Goal: Transaction & Acquisition: Subscribe to service/newsletter

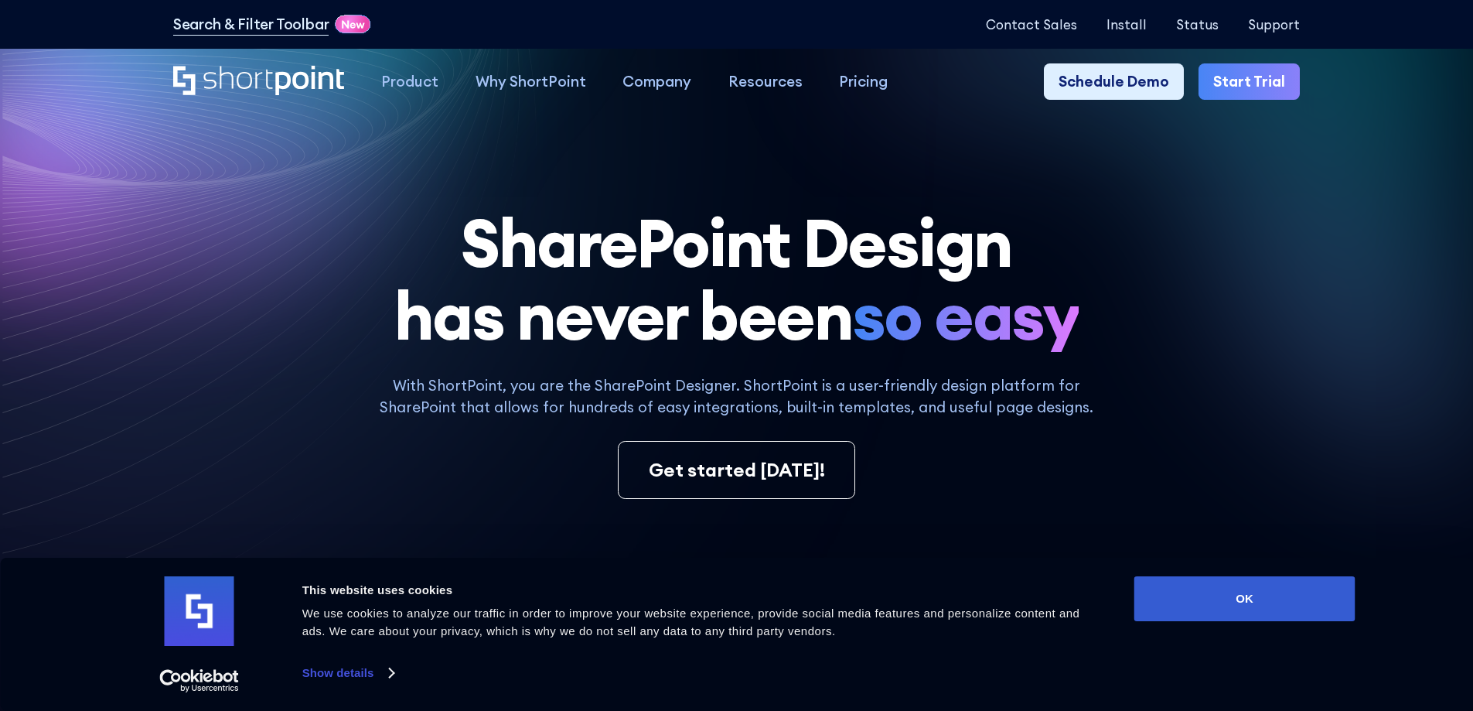
click at [1190, 626] on div "Consent Details [#IABV2SETTINGS#] About This website uses cookies We use cookie…" at bounding box center [736, 634] width 1237 height 116
click at [1197, 622] on div "Consent Details [#IABV2SETTINGS#] About This website uses cookies We use cookie…" at bounding box center [736, 634] width 1237 height 116
click at [1208, 615] on button "OK" at bounding box center [1244, 598] width 221 height 45
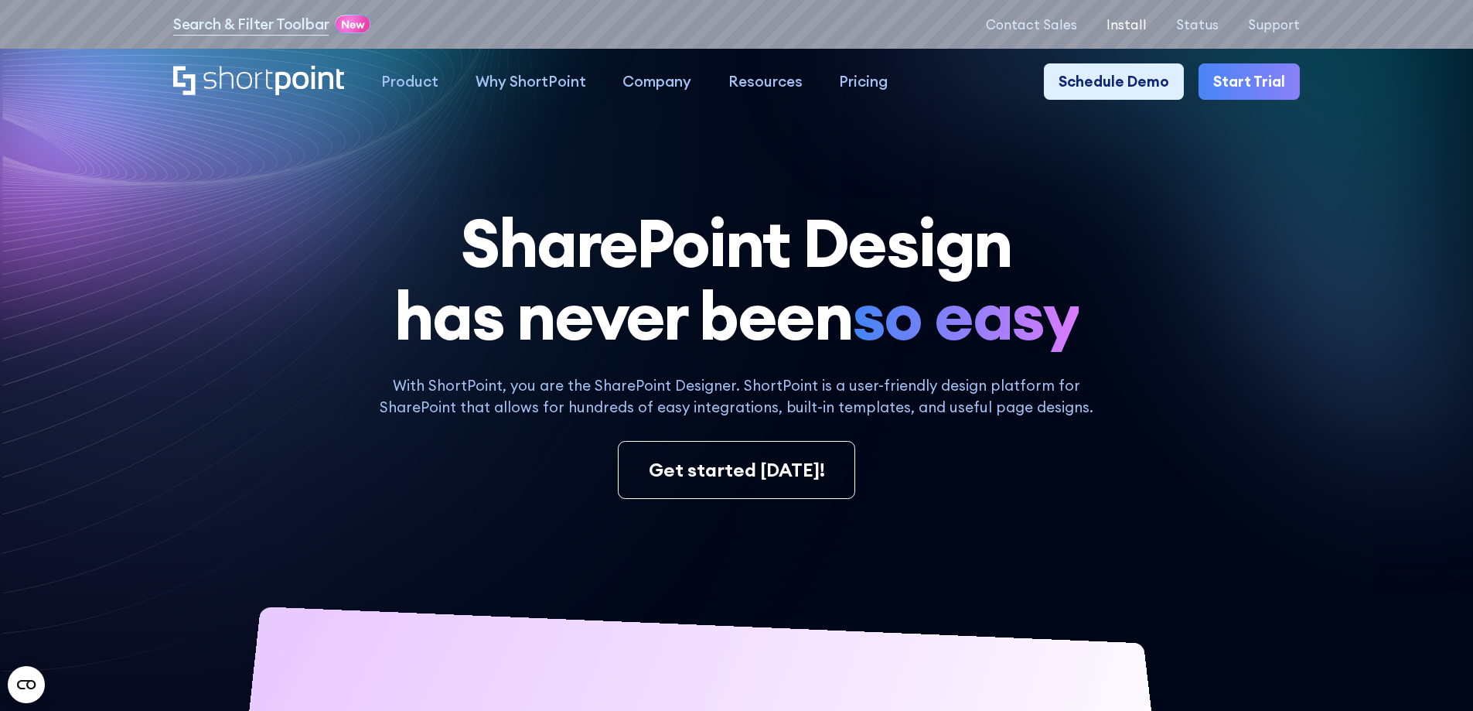
click at [1146, 22] on p "Install" at bounding box center [1126, 24] width 40 height 15
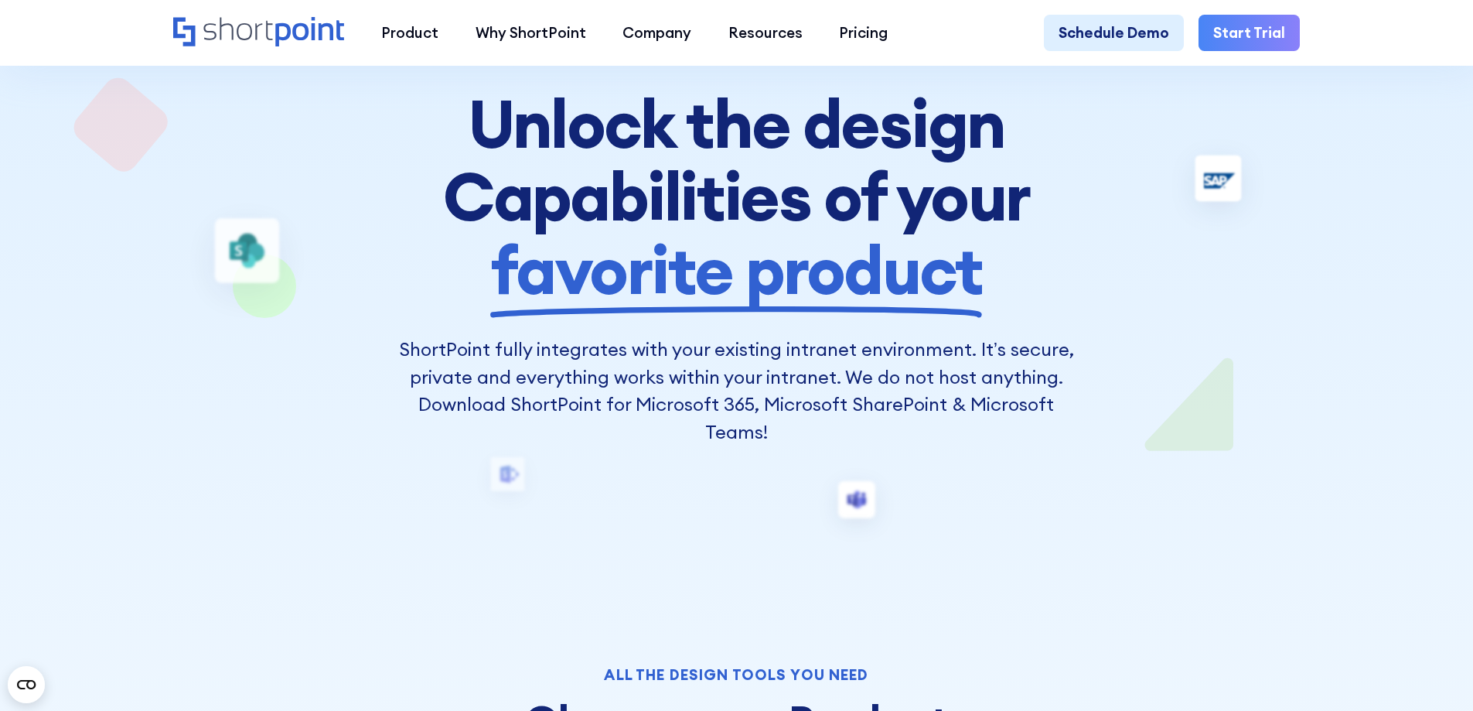
scroll to position [77, 0]
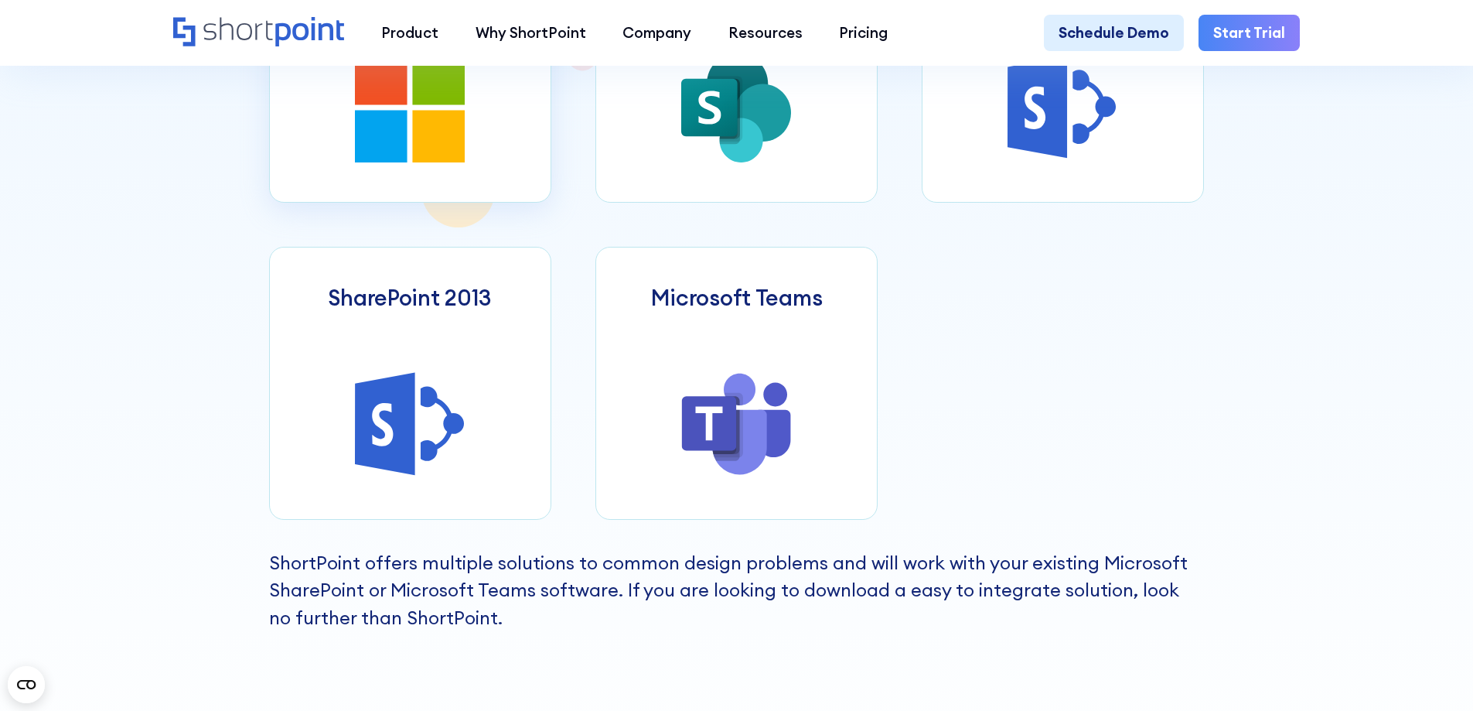
scroll to position [928, 0]
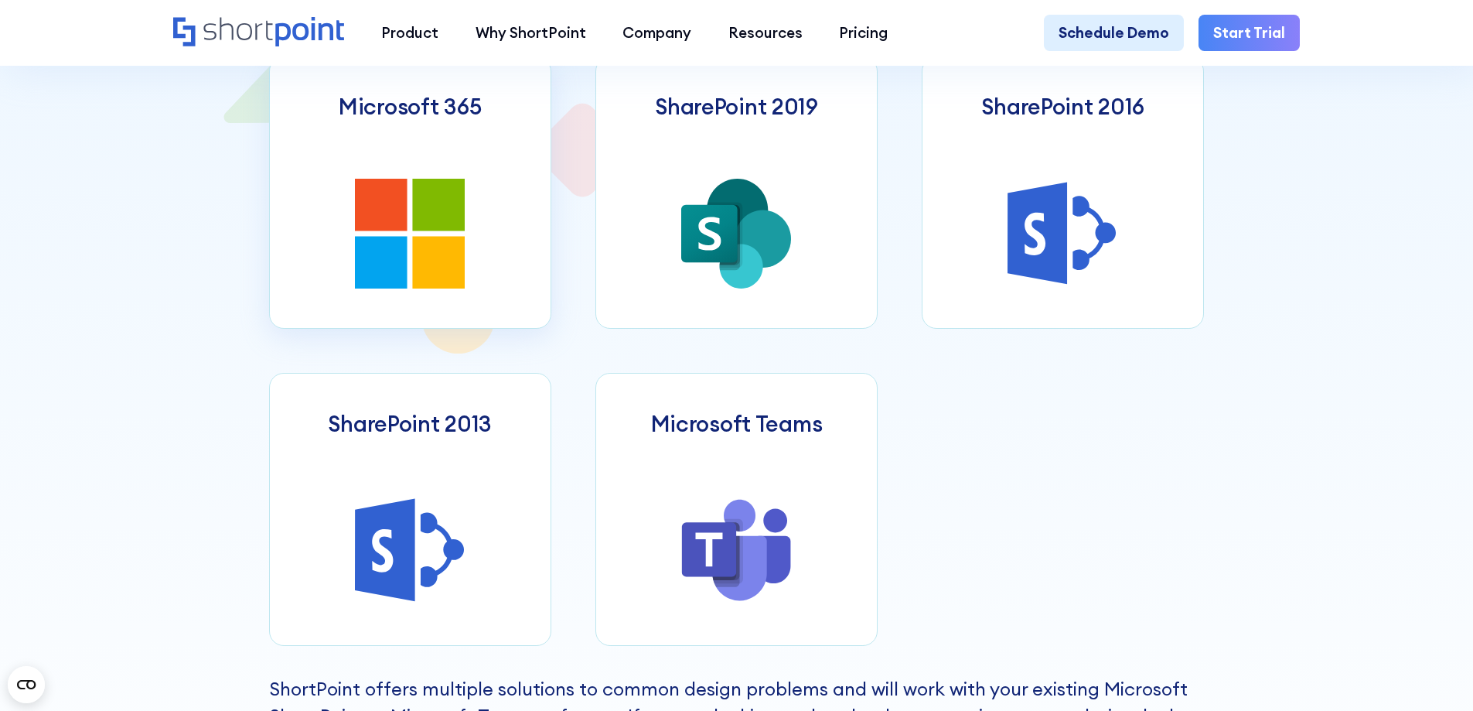
click at [449, 231] on icon at bounding box center [439, 205] width 53 height 53
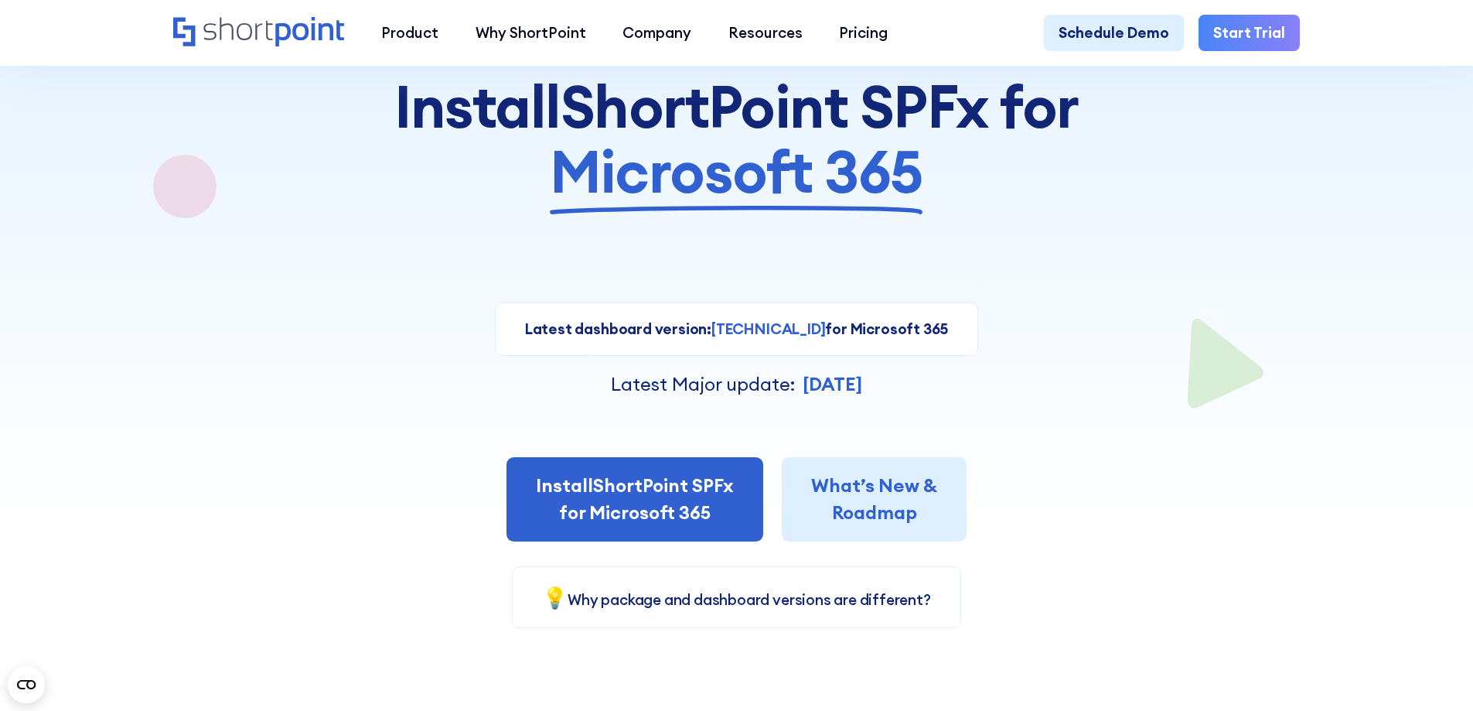
scroll to position [232, 0]
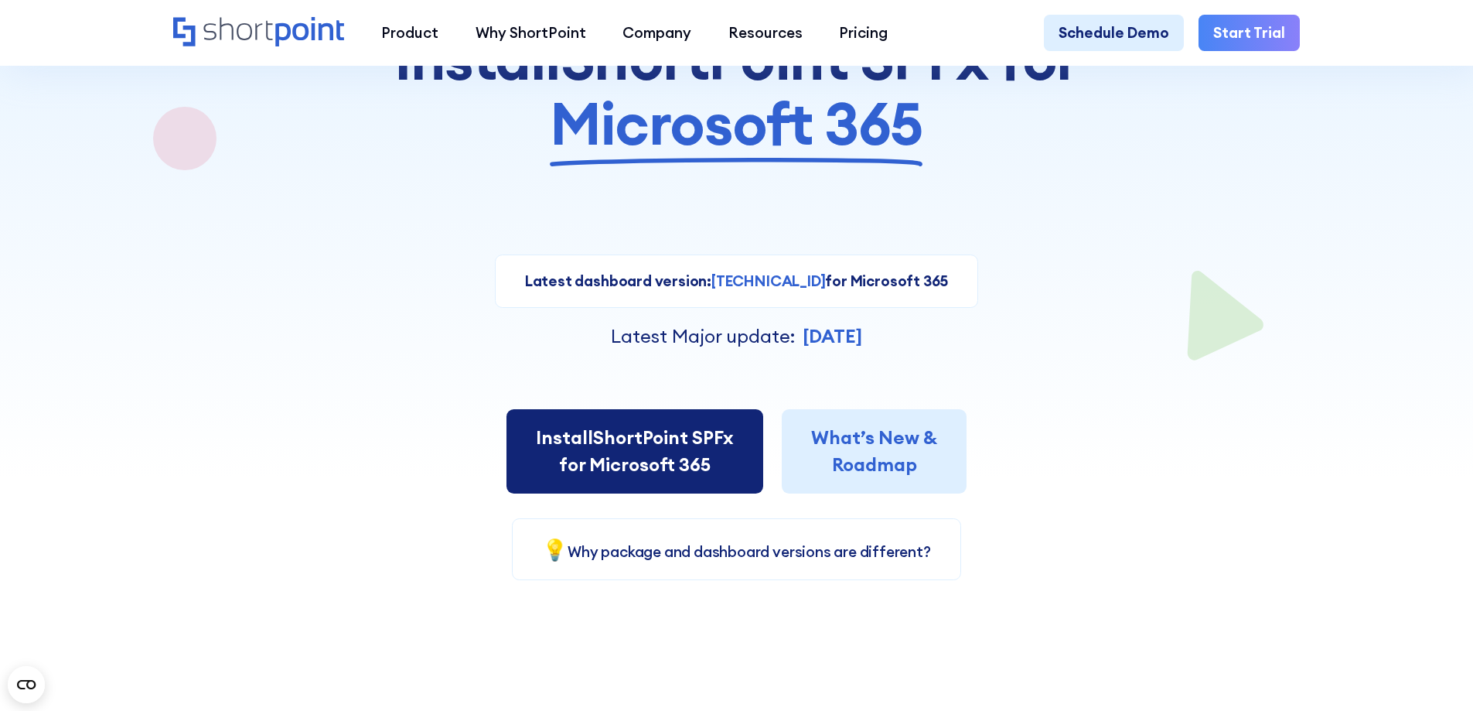
click at [680, 473] on link "Install ShortPoint SPFx for Microsoft 365" at bounding box center [634, 451] width 257 height 85
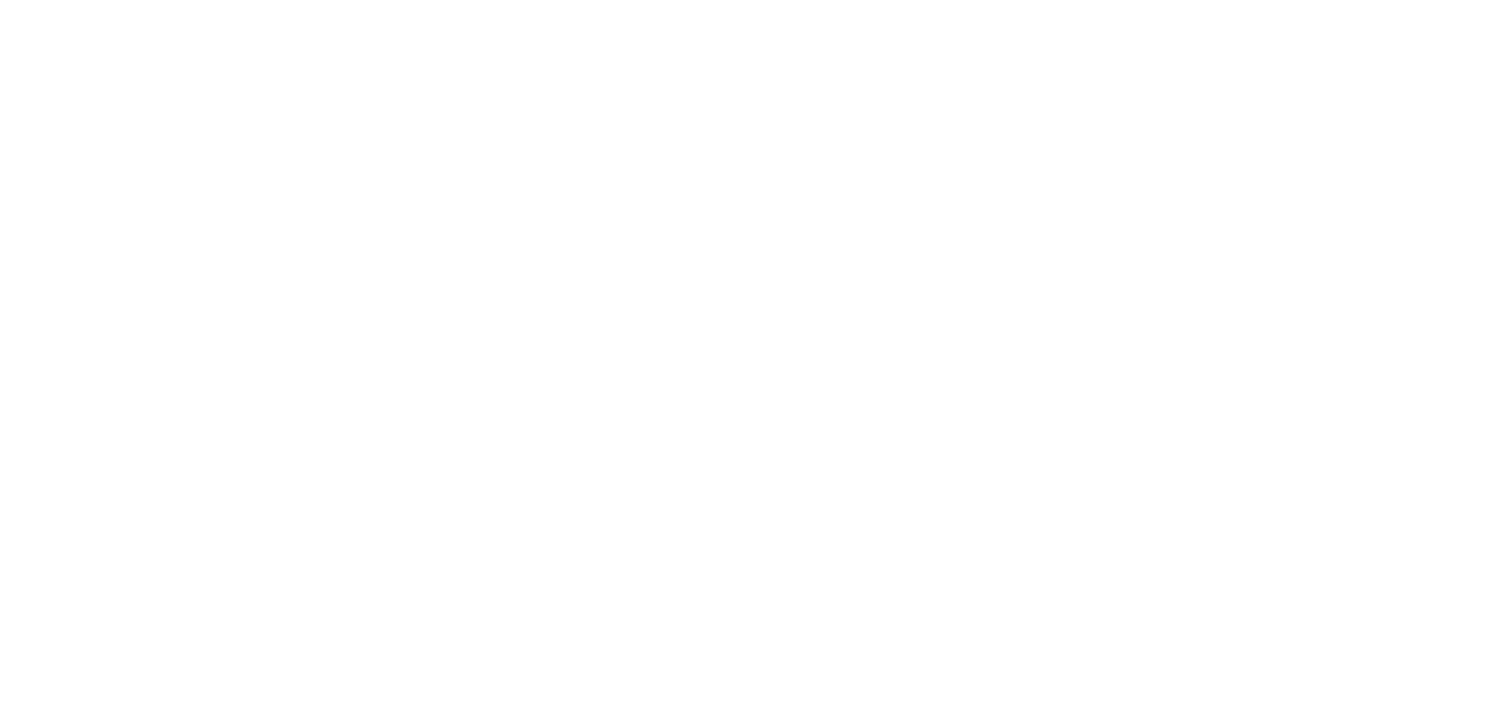
select select "Microsoft 365"
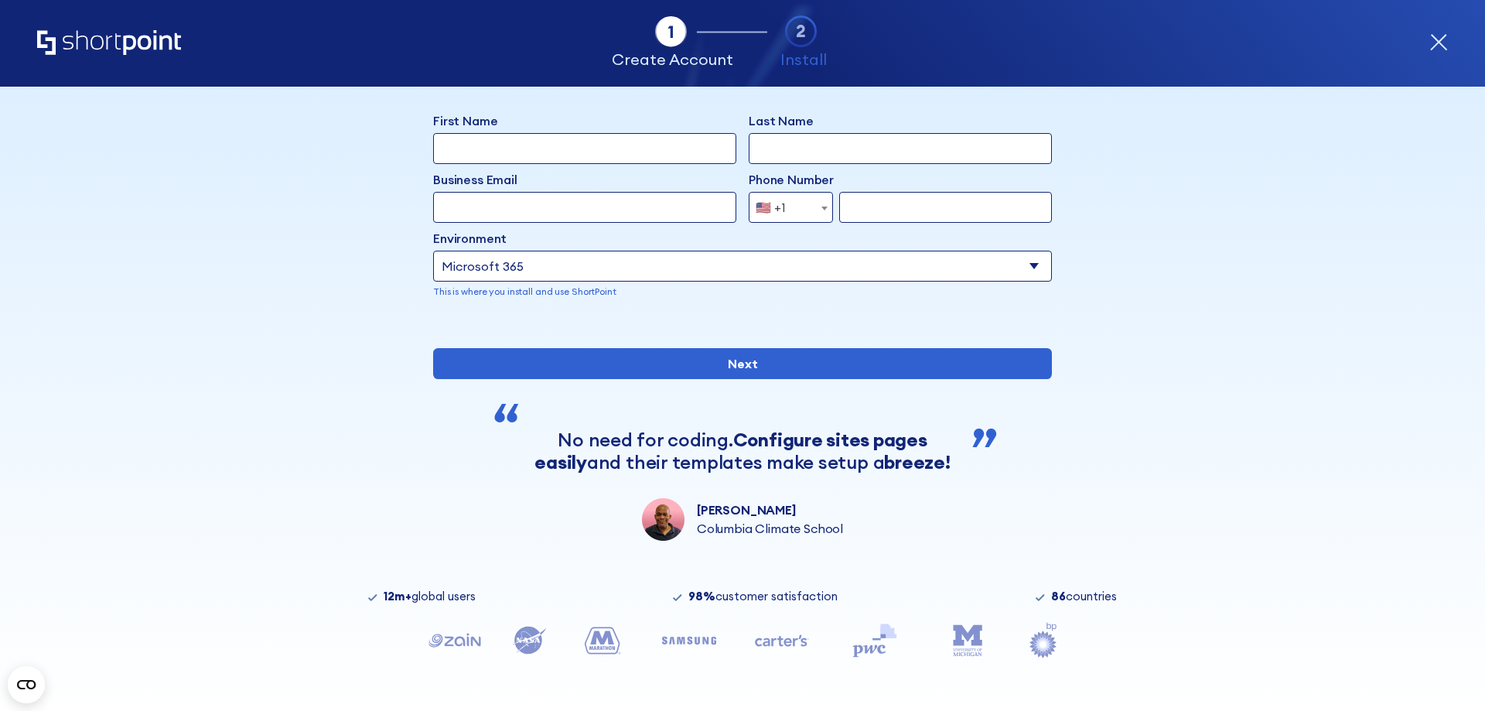
scroll to position [128, 0]
click at [1021, 251] on select "Select an environment Microsoft 365 SharePoint Online SharePoint Subscription E…" at bounding box center [742, 266] width 619 height 31
click at [1030, 251] on select "Select an environment Microsoft 365 SharePoint Online SharePoint Subscription E…" at bounding box center [742, 266] width 619 height 31
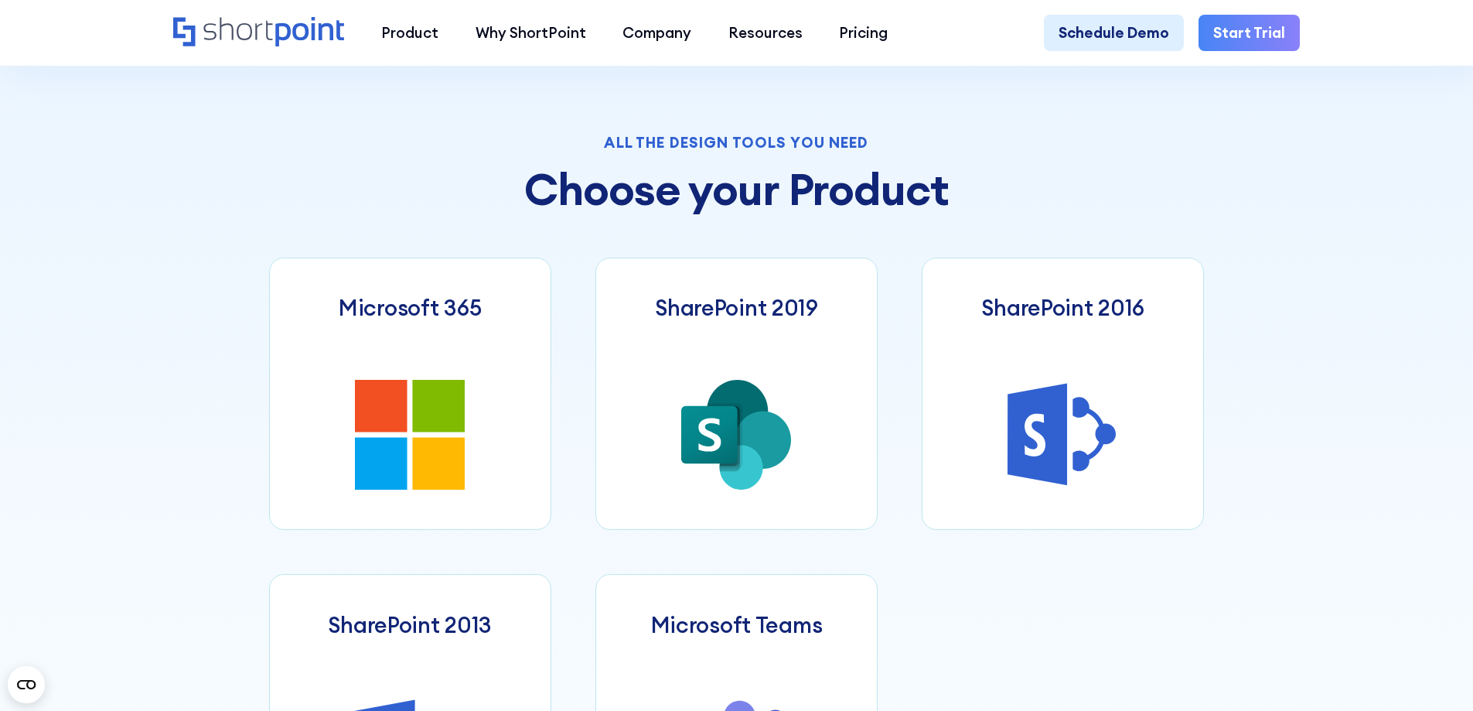
scroll to position [928, 0]
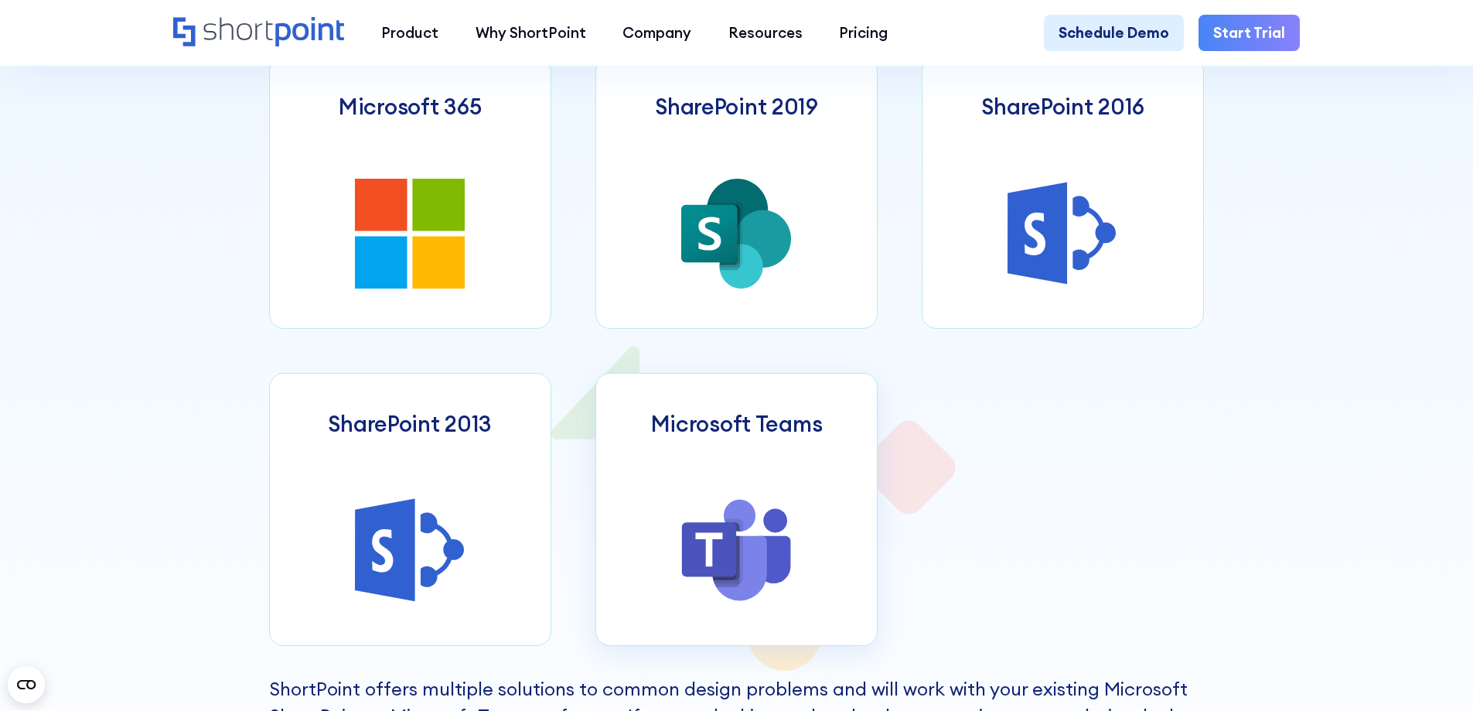
click at [796, 487] on link "Microsoft Teams" at bounding box center [736, 509] width 282 height 272
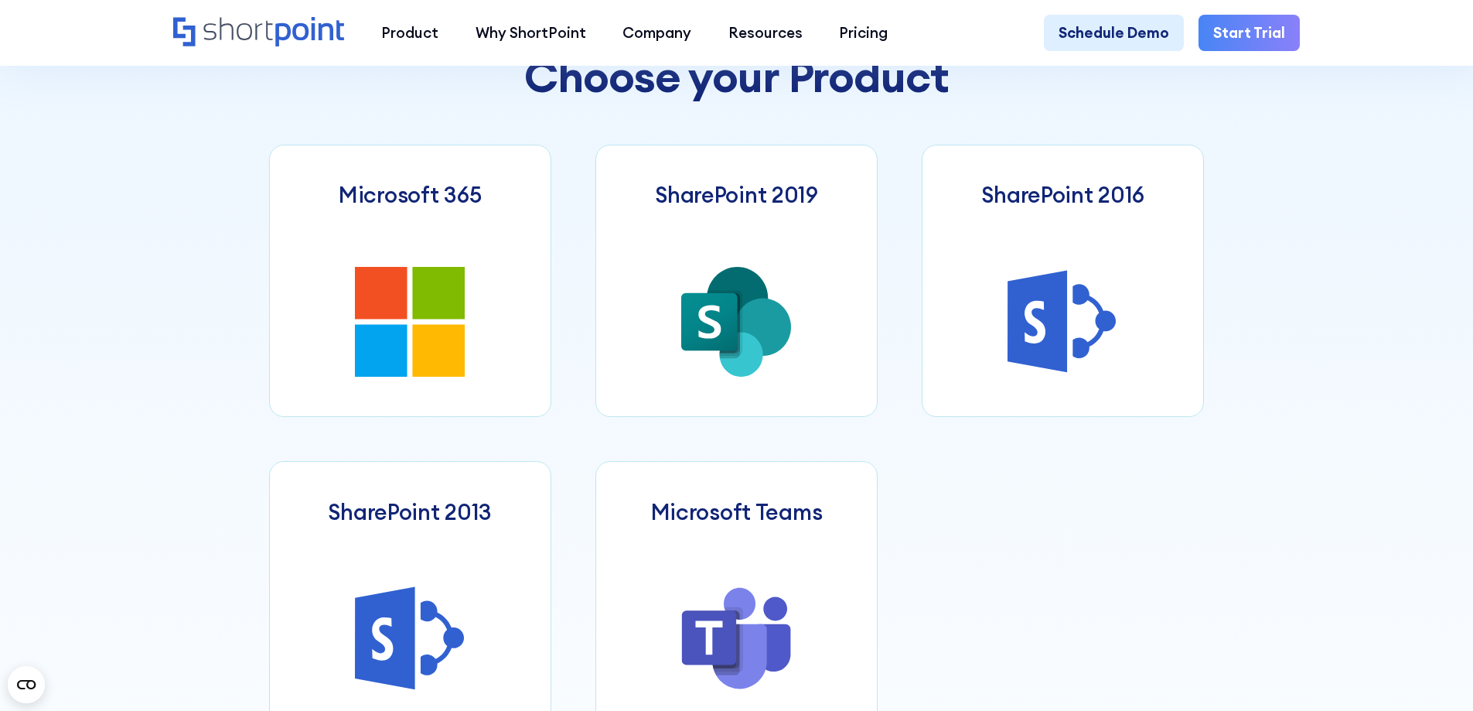
scroll to position [928, 0]
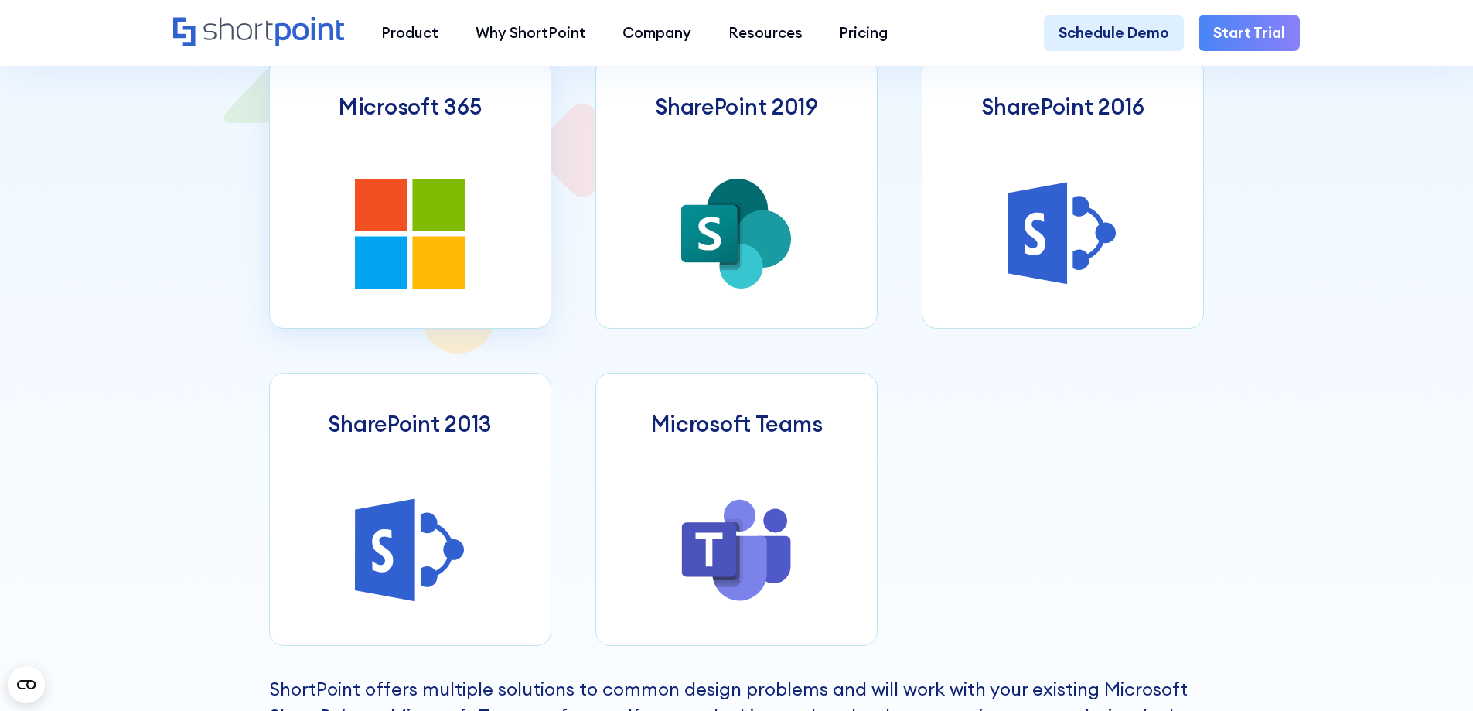
click at [418, 217] on icon at bounding box center [439, 205] width 53 height 53
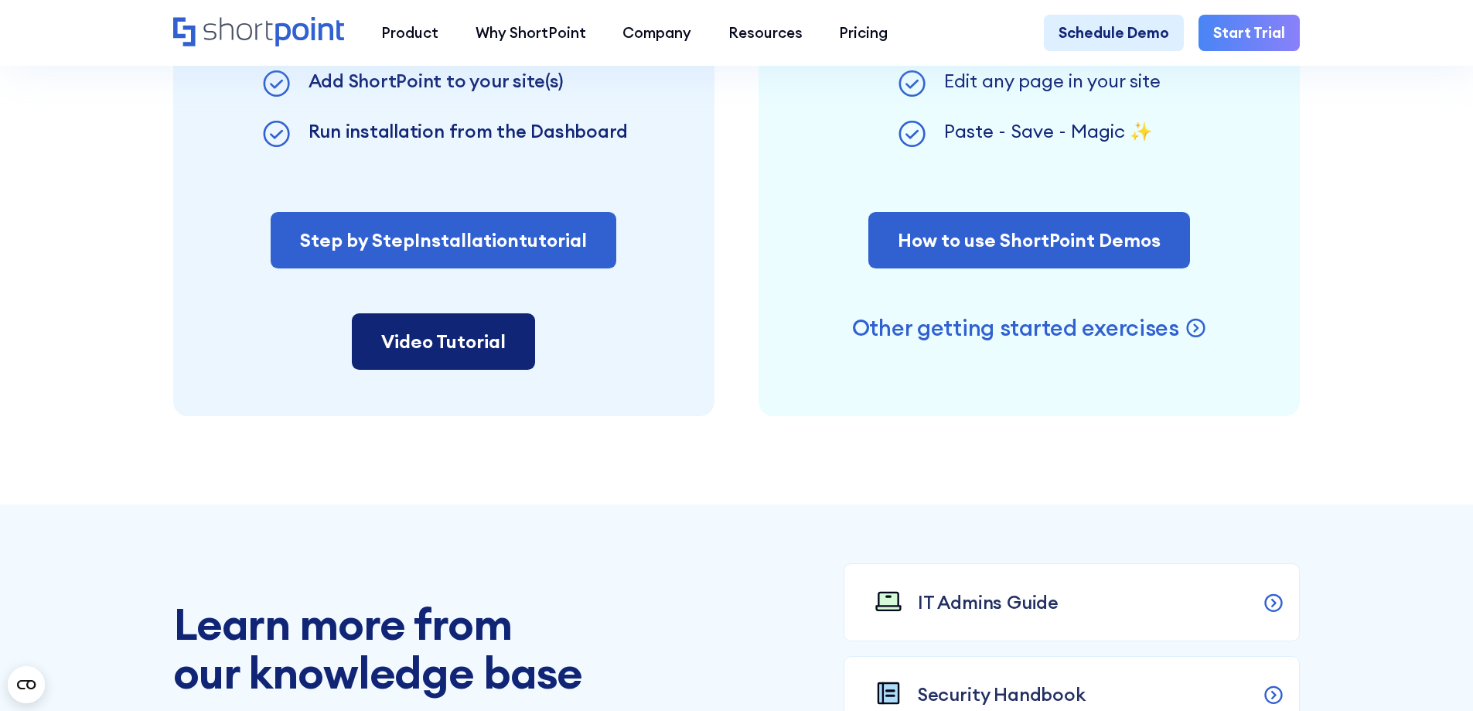
scroll to position [1237, 0]
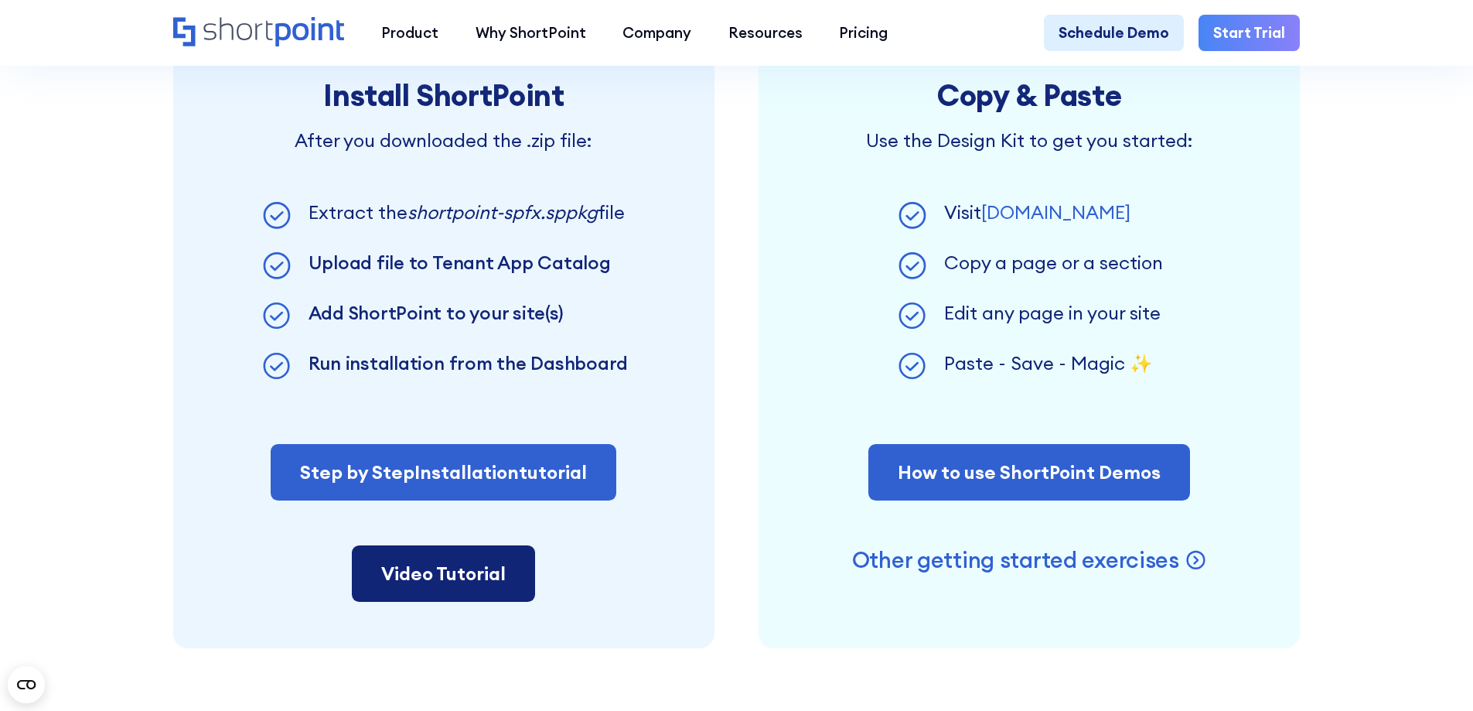
click at [455, 595] on link "Video Tutorial" at bounding box center [443, 573] width 183 height 57
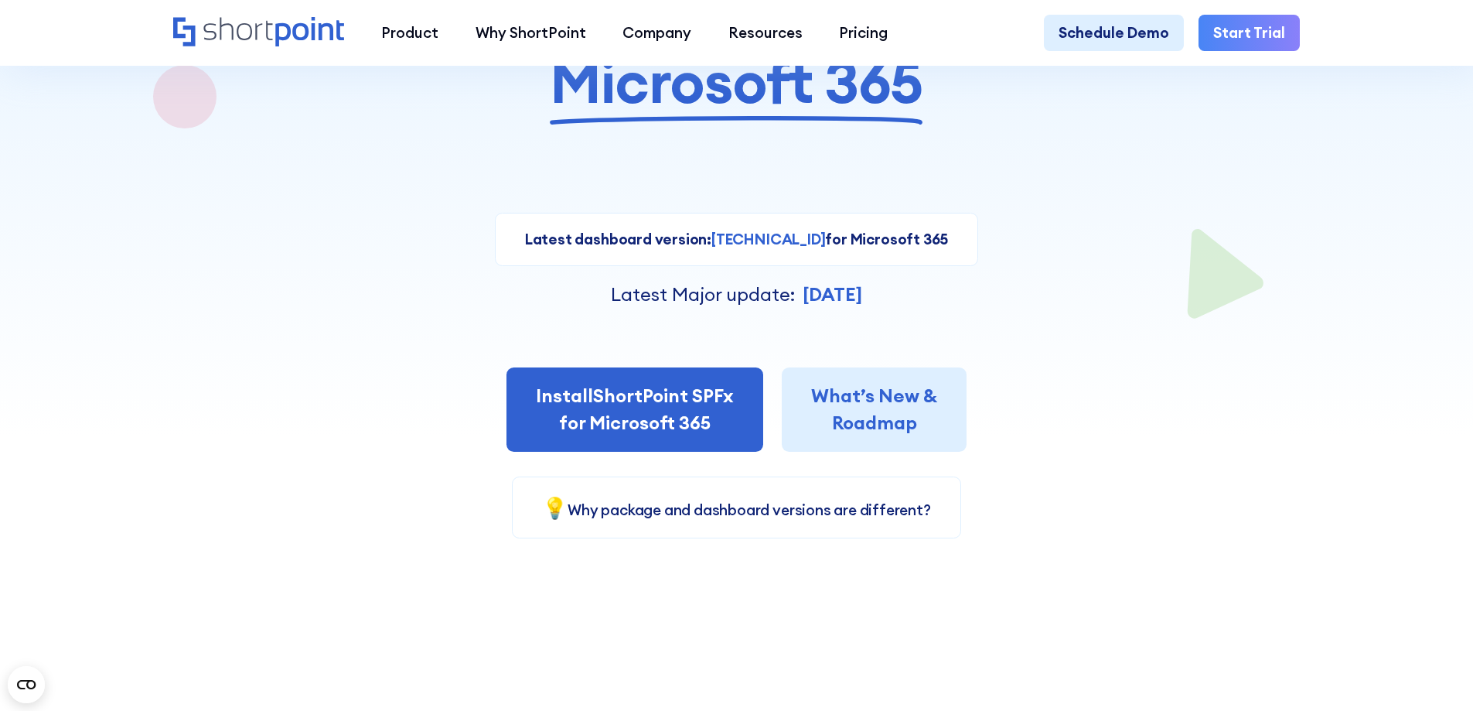
scroll to position [387, 0]
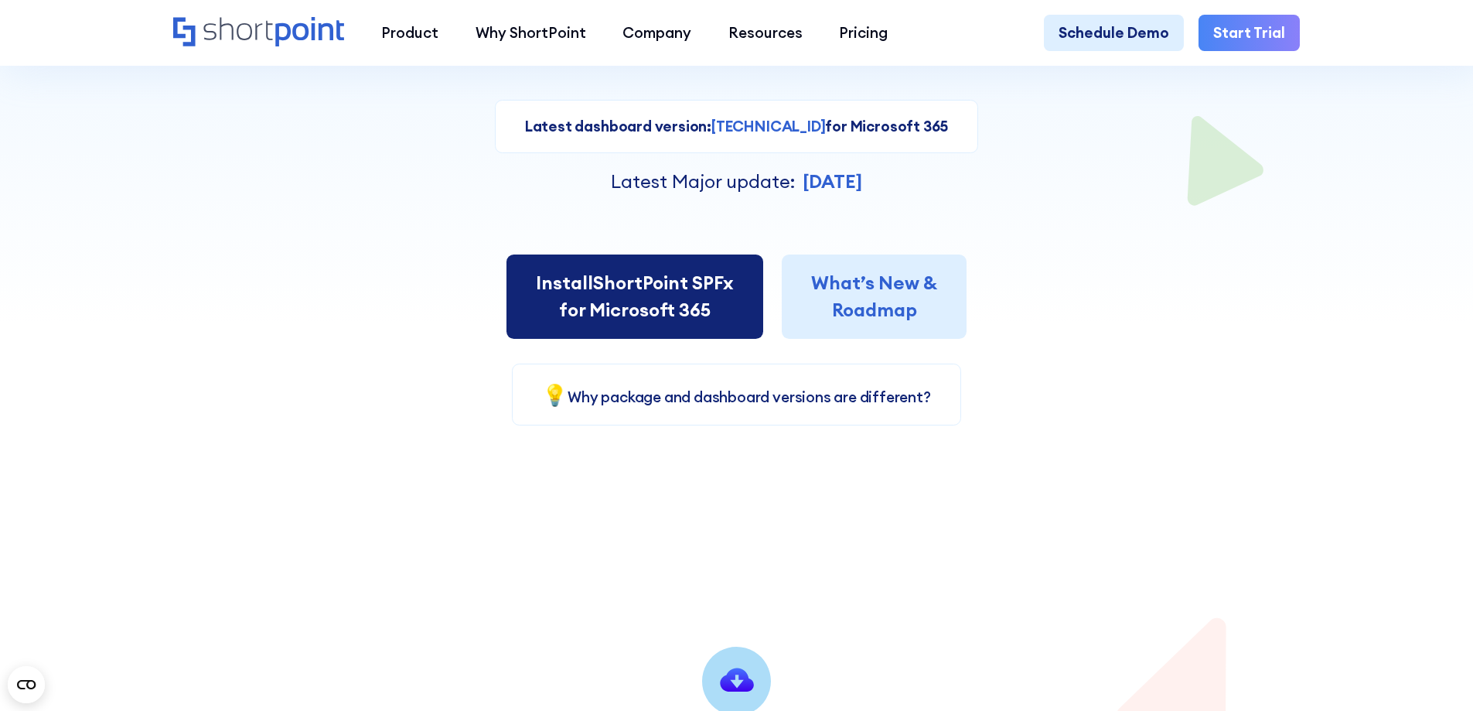
click at [660, 308] on link "Install ShortPoint SPFx for Microsoft 365" at bounding box center [634, 296] width 257 height 85
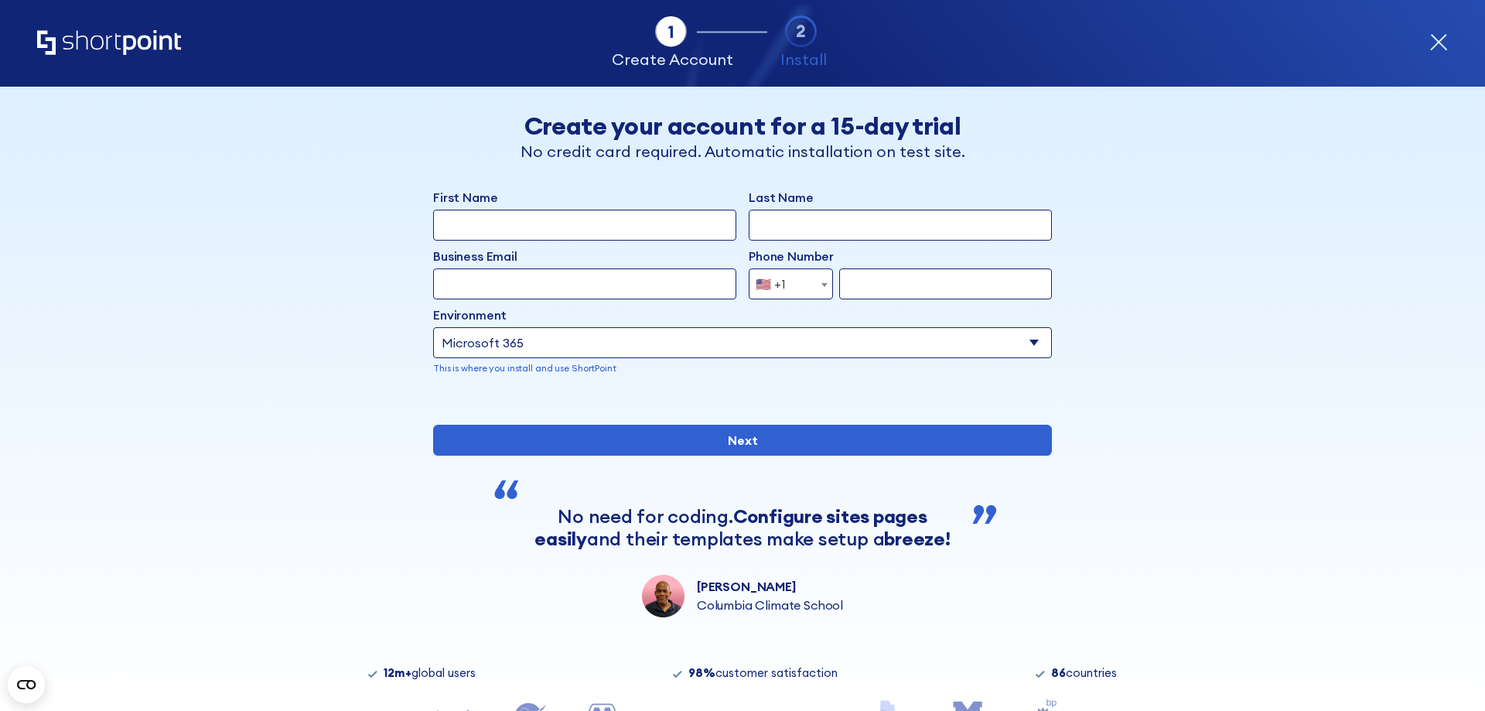
click at [1014, 349] on select "Select an environment Microsoft 365 SharePoint Online SharePoint Subscription E…" at bounding box center [742, 342] width 619 height 31
click at [433, 327] on select "Select an environment Microsoft 365 SharePoint Online SharePoint Subscription E…" at bounding box center [742, 342] width 619 height 31
click at [806, 351] on input "form" at bounding box center [899, 342] width 303 height 31
click at [817, 347] on input "form" at bounding box center [899, 342] width 303 height 31
click at [669, 231] on input "First Name" at bounding box center [584, 225] width 303 height 31
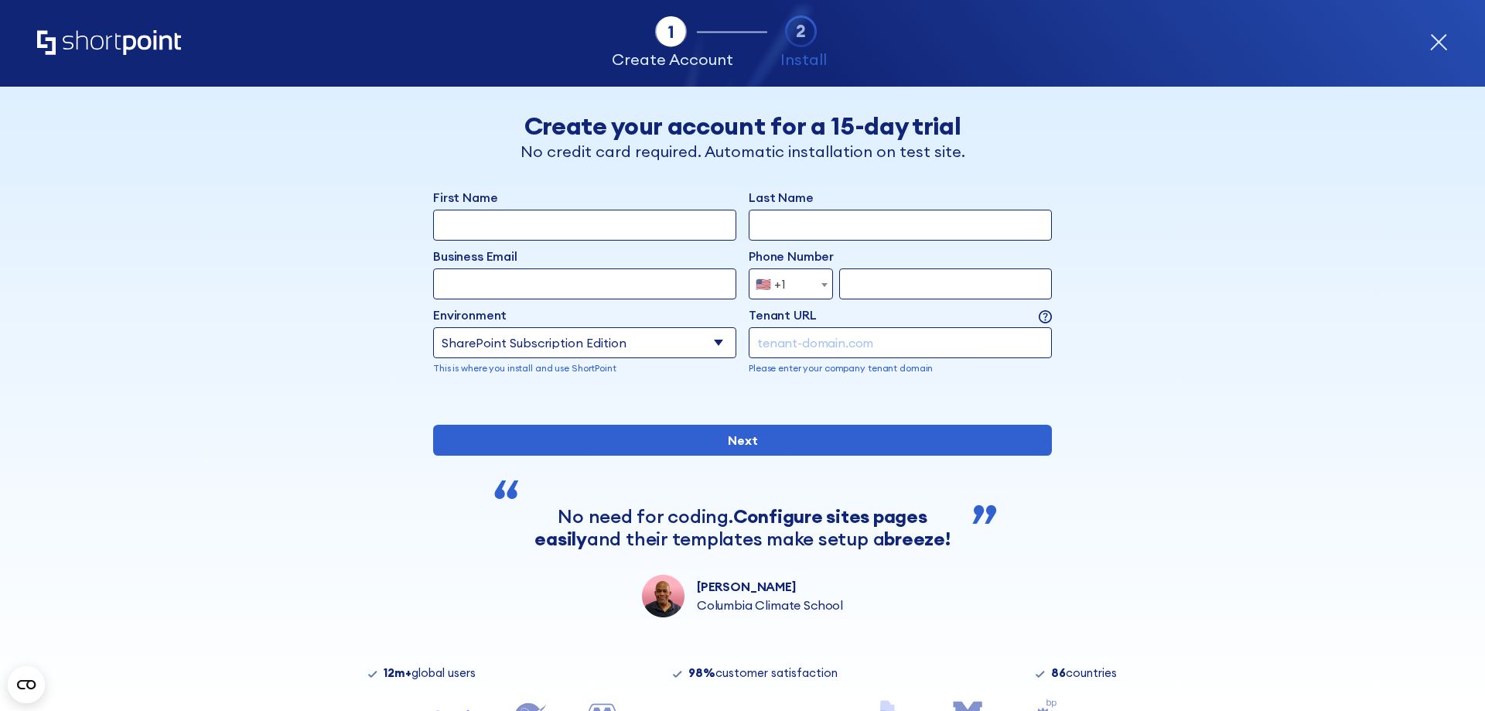
click at [804, 234] on input "Last Name" at bounding box center [899, 225] width 303 height 31
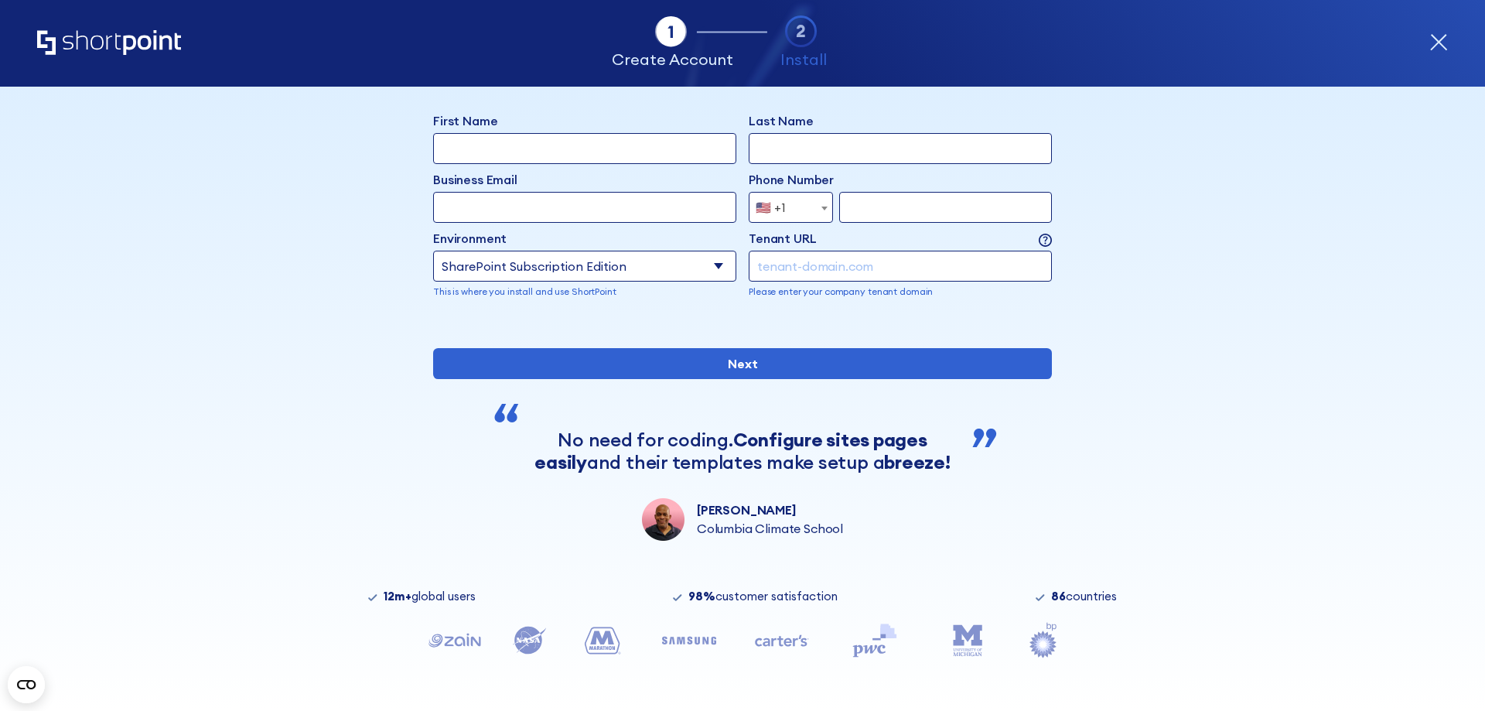
scroll to position [128, 0]
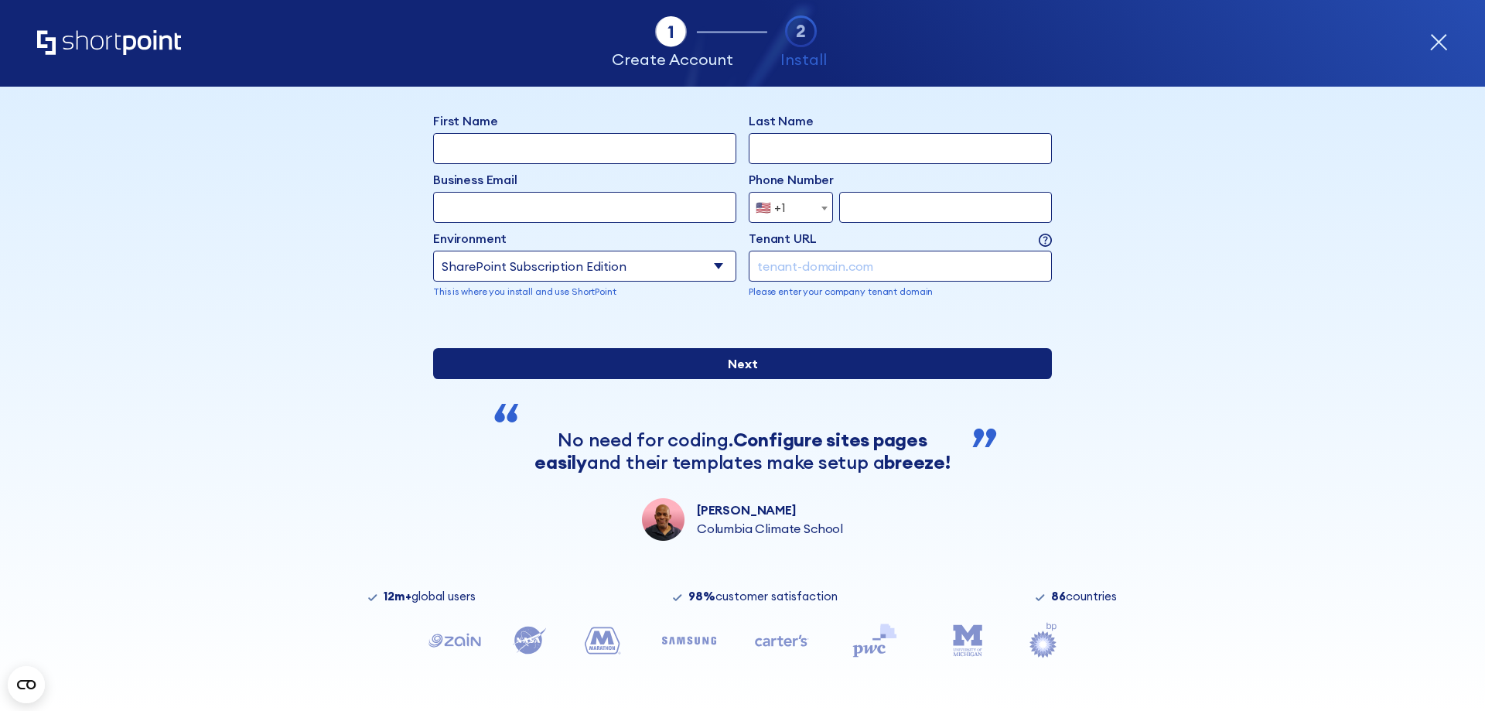
click at [752, 362] on input "Next" at bounding box center [742, 363] width 619 height 31
click at [776, 350] on input "Next" at bounding box center [742, 363] width 619 height 31
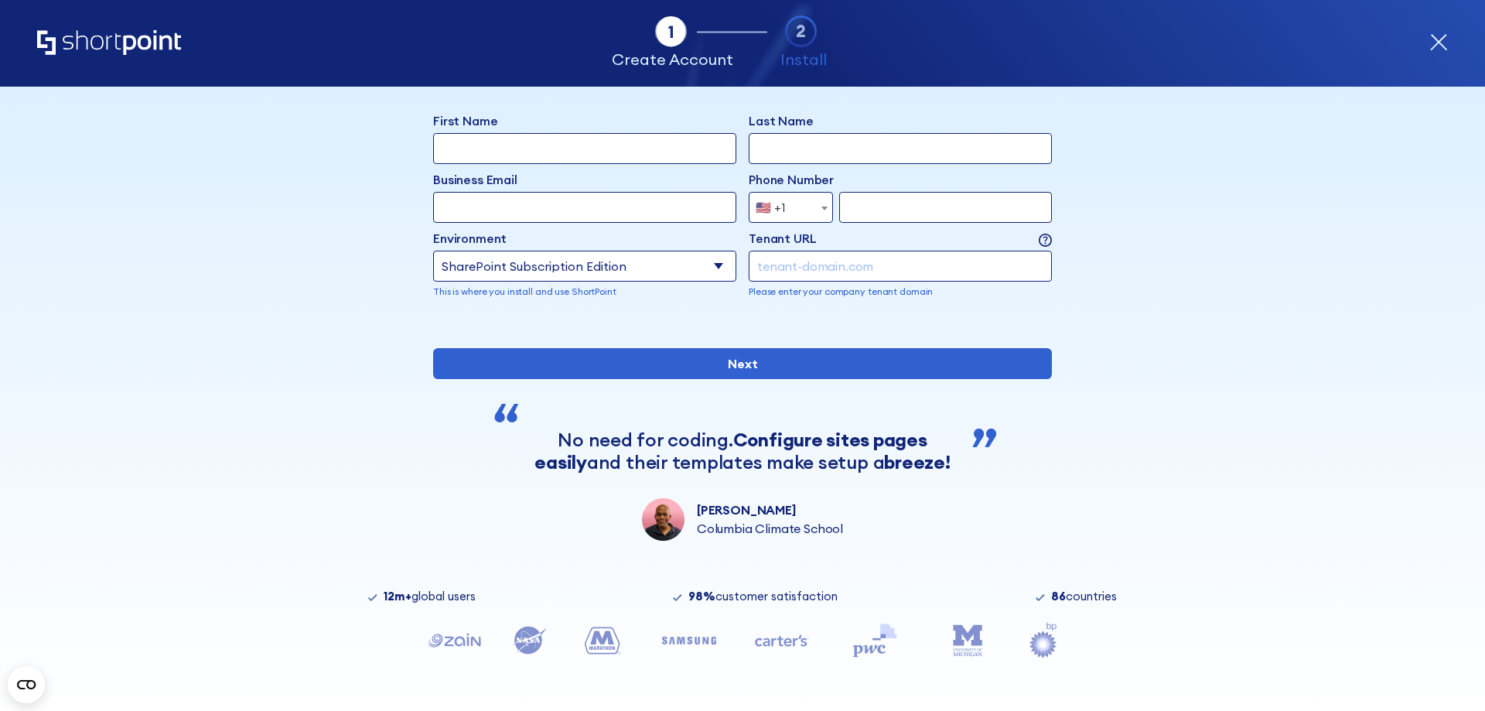
scroll to position [0, 0]
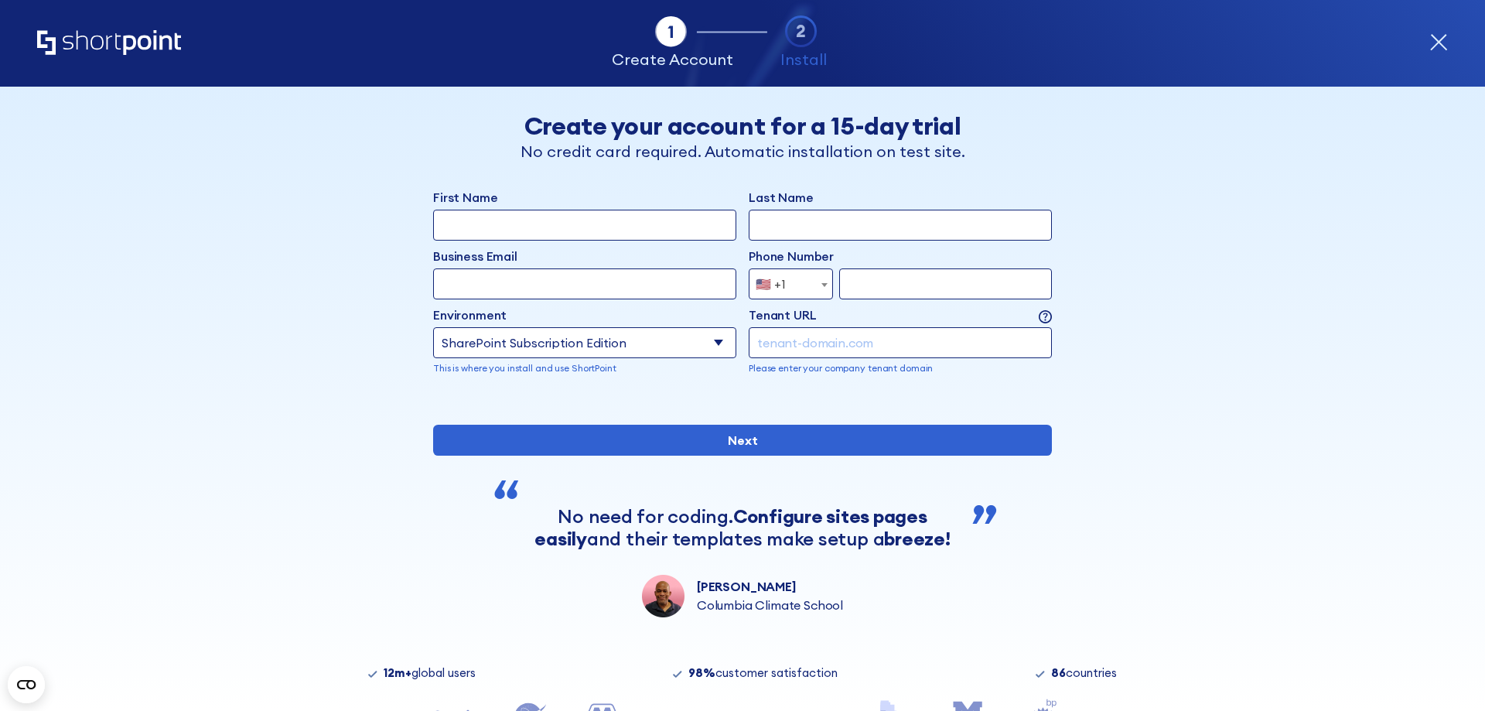
click at [712, 346] on select "Select an environment Microsoft 365 SharePoint Online SharePoint Subscription E…" at bounding box center [584, 342] width 303 height 31
click at [433, 327] on select "Select an environment Microsoft 365 SharePoint Online SharePoint Subscription E…" at bounding box center [584, 342] width 303 height 31
drag, startPoint x: 1038, startPoint y: 345, endPoint x: 1291, endPoint y: 418, distance: 264.0
click at [1038, 345] on select "Select an environment Microsoft 365 SharePoint Online SharePoint Subscription E…" at bounding box center [742, 342] width 619 height 31
click at [810, 33] on icon "form" at bounding box center [801, 31] width 32 height 32
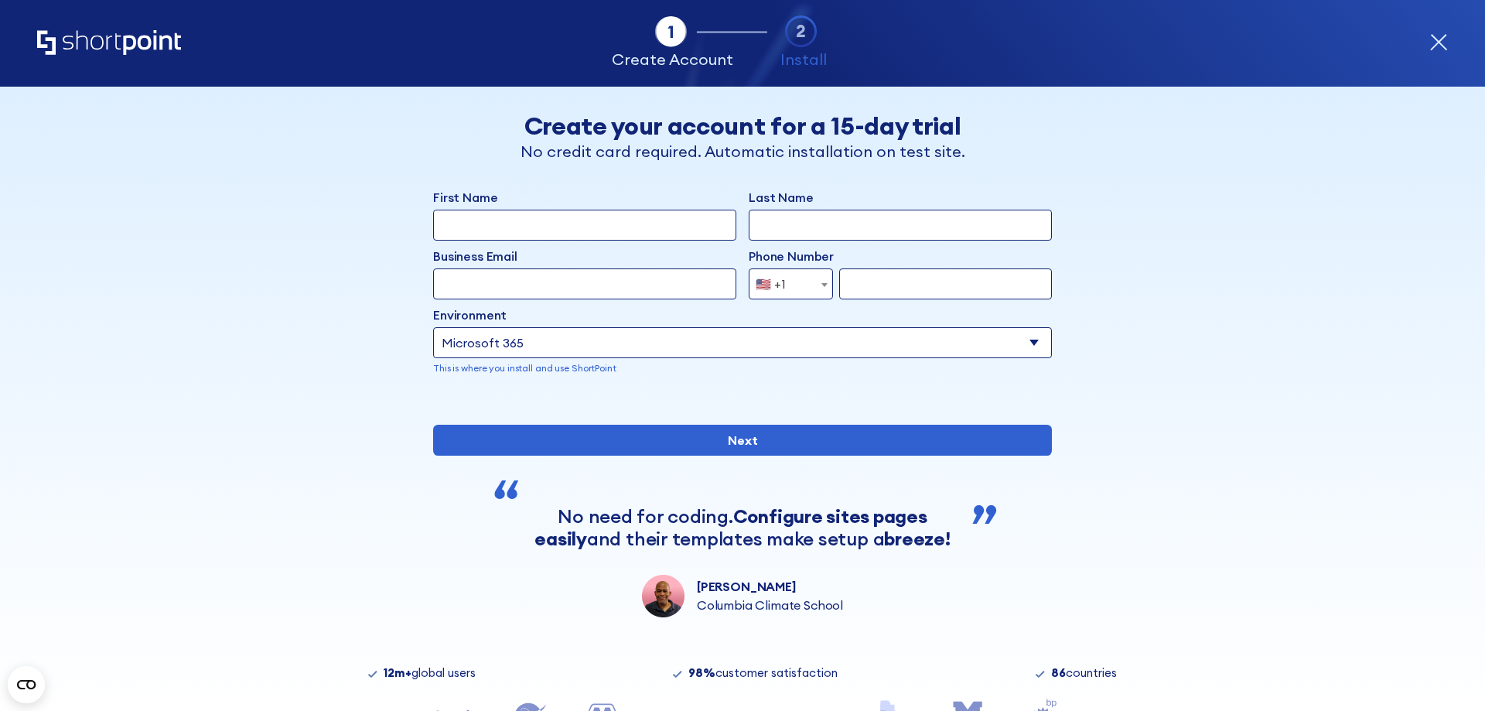
click at [549, 227] on input "First Name" at bounding box center [584, 225] width 303 height 31
click at [639, 230] on input "First Name" at bounding box center [584, 225] width 303 height 31
click at [779, 380] on div "First Name Last Name Business Email Invalid Email Address Phone Number [GEOGRAP…" at bounding box center [742, 294] width 619 height 212
click at [1016, 343] on select "Select an environment Microsoft 365 SharePoint Online SharePoint Subscription E…" at bounding box center [742, 342] width 619 height 31
select select "SharePoint SE"
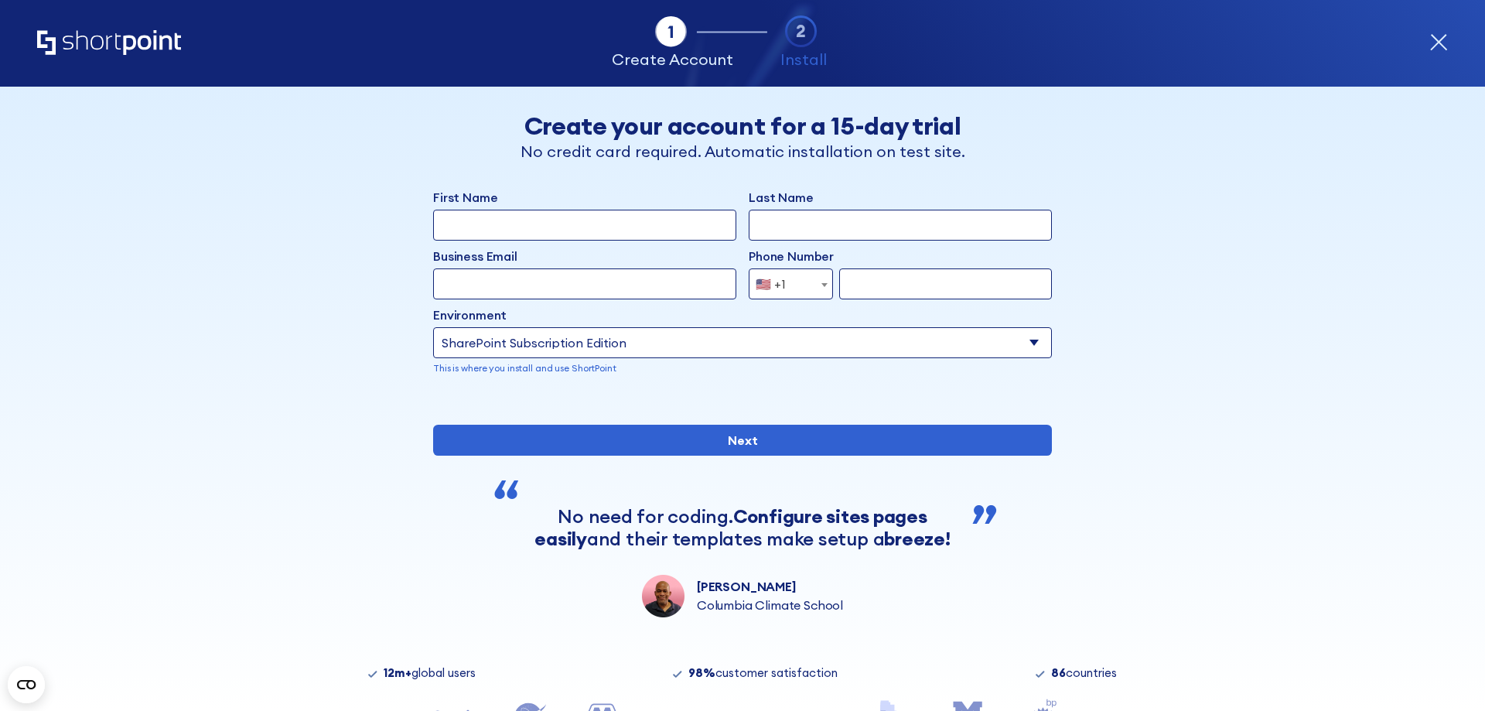
click at [433, 327] on select "Select an environment Microsoft 365 SharePoint Online SharePoint Subscription E…" at bounding box center [742, 342] width 619 height 31
click at [813, 345] on input "form" at bounding box center [899, 342] width 303 height 31
click at [885, 283] on input "form" at bounding box center [945, 283] width 213 height 31
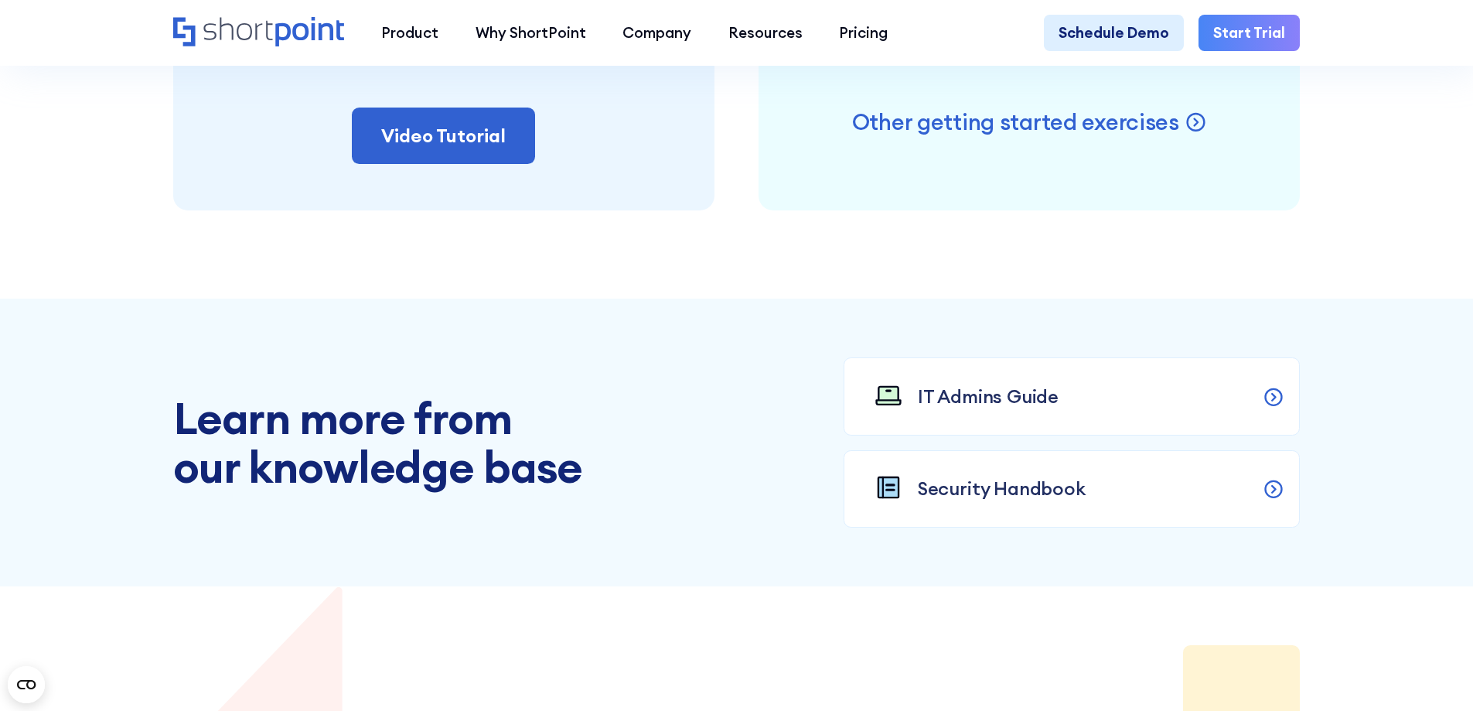
scroll to position [1701, 0]
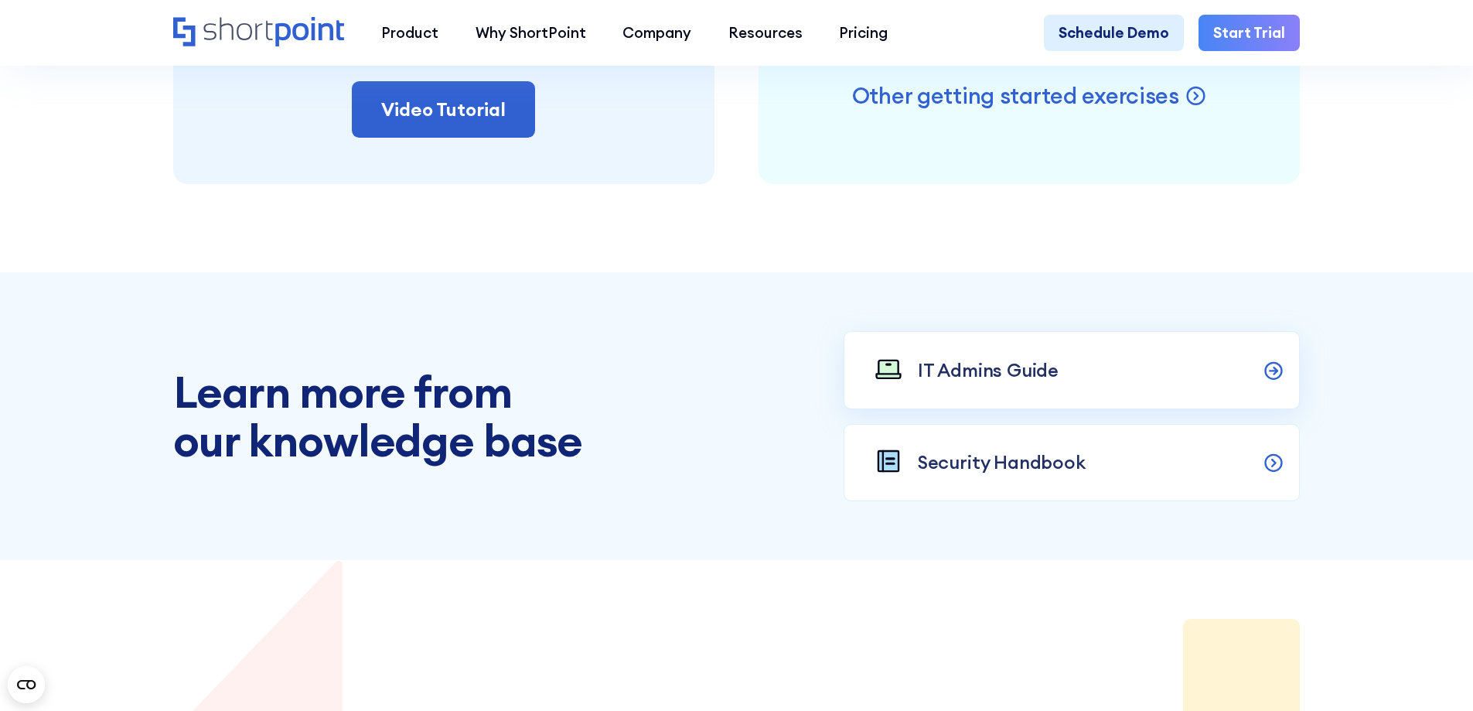
click at [1036, 384] on p "IT Admins Guide" at bounding box center [988, 370] width 141 height 28
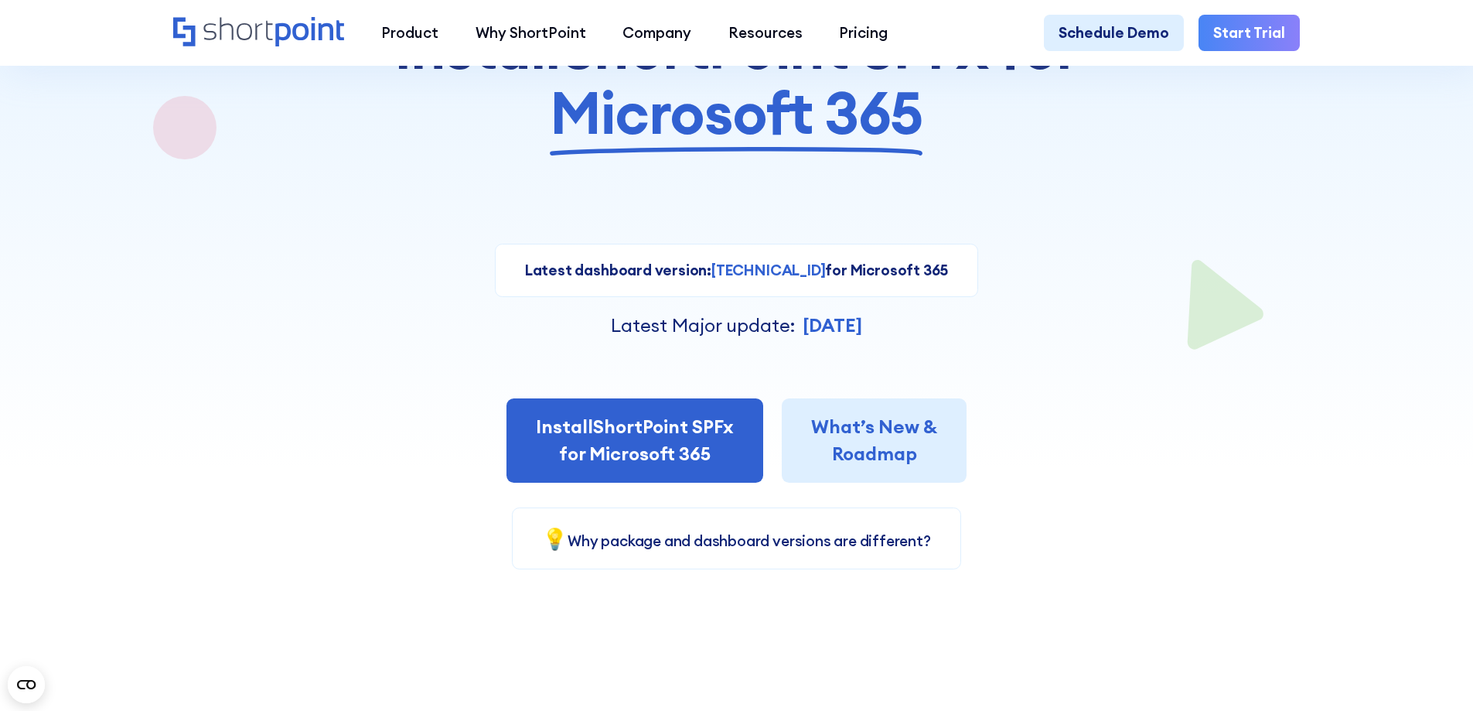
scroll to position [232, 0]
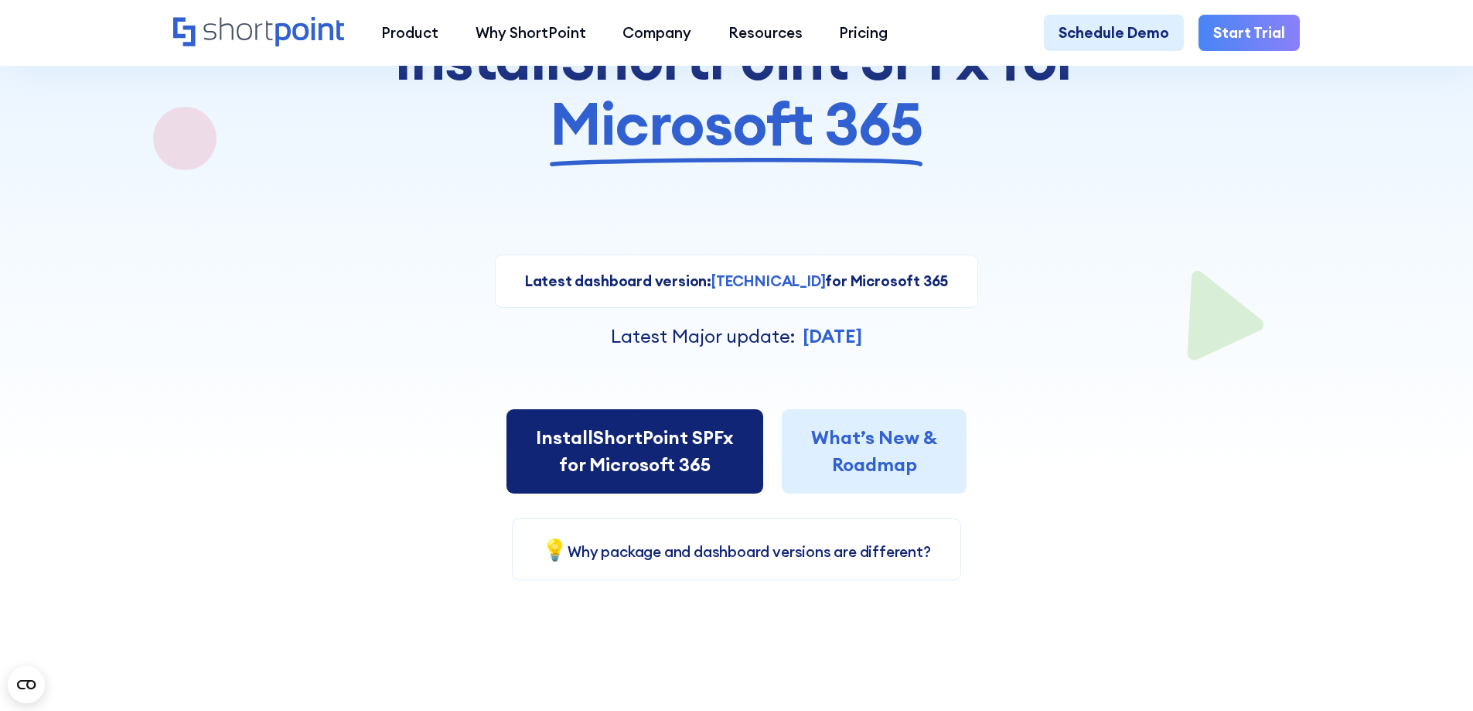
click at [705, 458] on link "Install ShortPoint SPFx for Microsoft 365" at bounding box center [634, 451] width 257 height 85
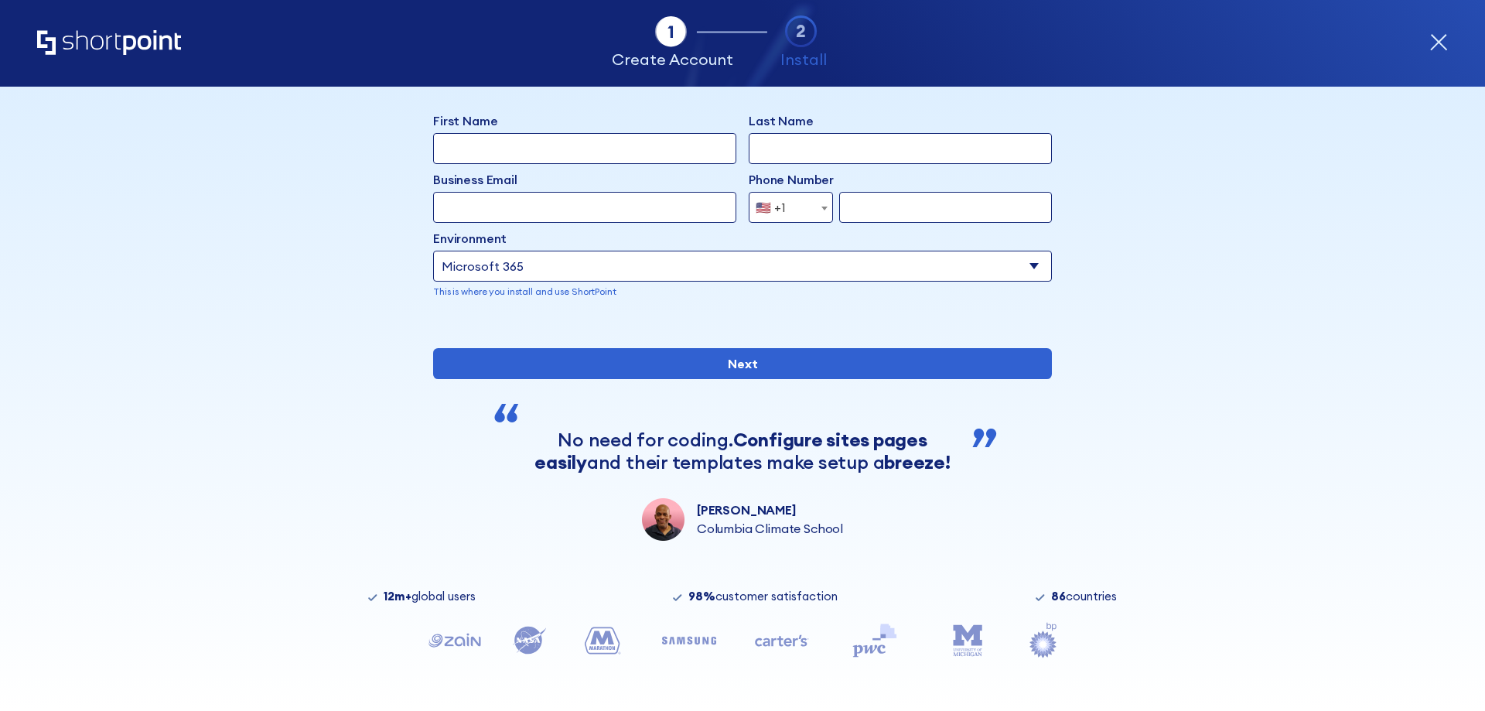
scroll to position [128, 0]
click at [1031, 251] on select "Select an environment Microsoft 365 SharePoint Online SharePoint Subscription E…" at bounding box center [742, 266] width 619 height 31
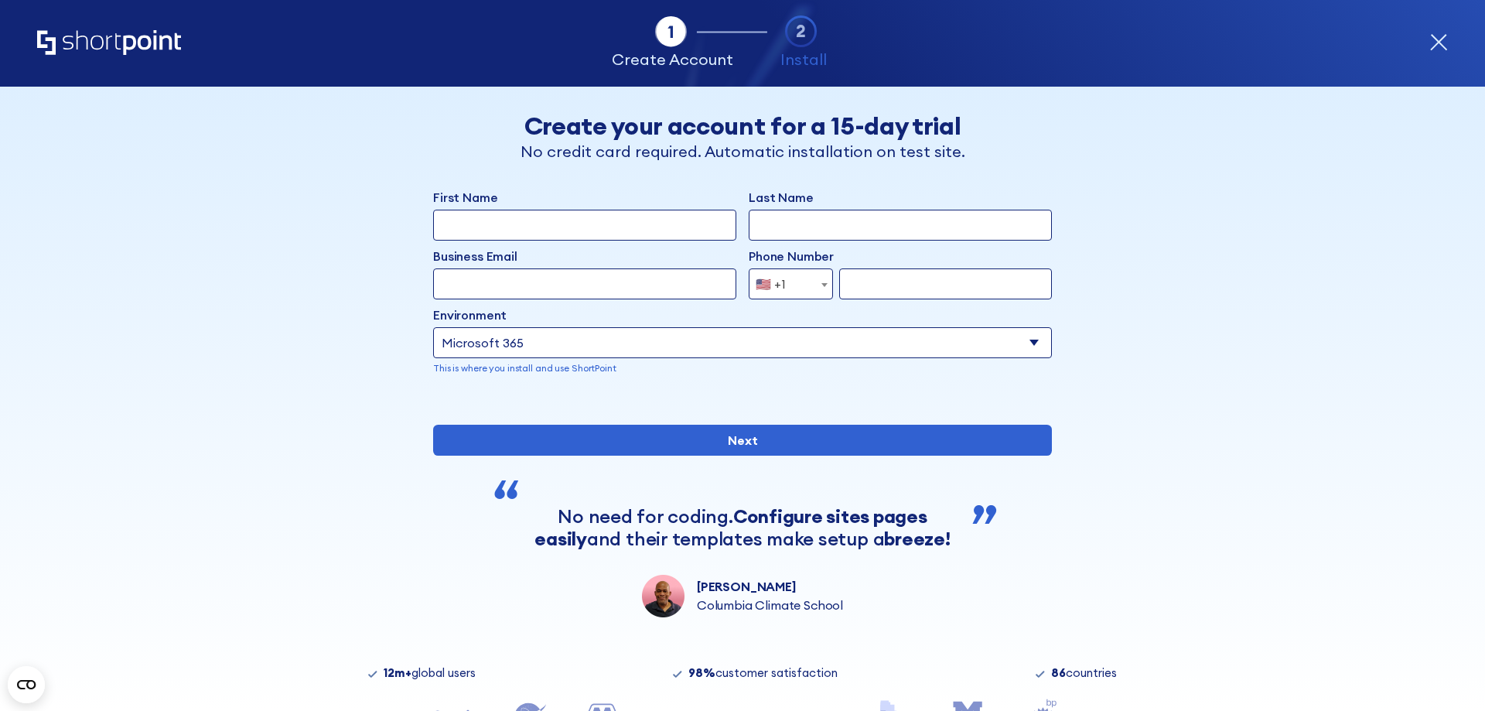
click at [557, 225] on input "First Name" at bounding box center [584, 225] width 303 height 31
click at [861, 235] on input "Last Name" at bounding box center [899, 225] width 303 height 31
click at [765, 205] on label "Last Name" at bounding box center [899, 197] width 303 height 19
click at [765, 210] on input "Last Name" at bounding box center [899, 225] width 303 height 31
click at [1018, 351] on select "Select an environment Microsoft 365 SharePoint Online SharePoint Subscription E…" at bounding box center [742, 342] width 619 height 31
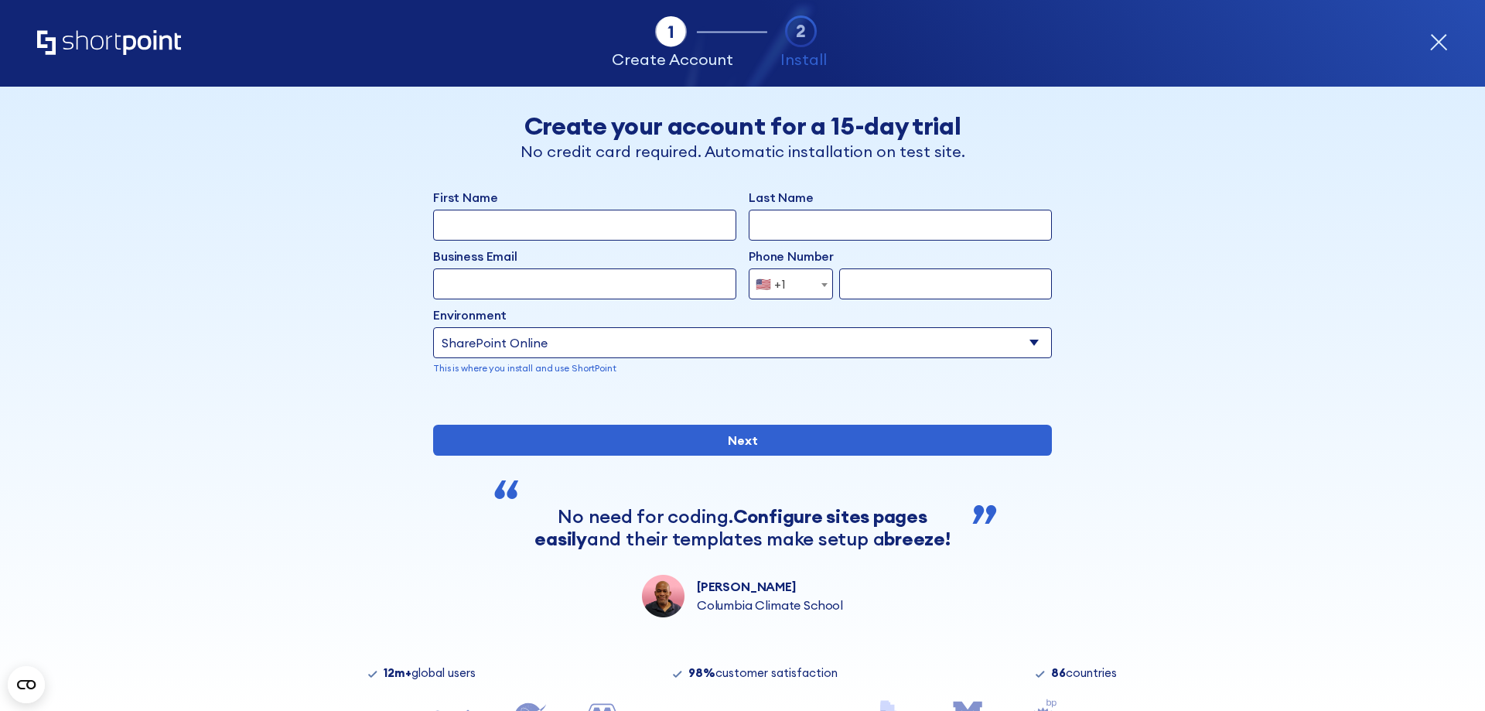
click at [433, 327] on select "Select an environment Microsoft 365 SharePoint Online SharePoint Subscription E…" at bounding box center [742, 342] width 619 height 31
click at [1031, 346] on select "Select an environment Microsoft 365 SharePoint Online SharePoint Subscription E…" at bounding box center [742, 342] width 619 height 31
click at [433, 327] on select "Select an environment Microsoft 365 SharePoint Online SharePoint Subscription E…" at bounding box center [742, 342] width 619 height 31
click at [1013, 346] on input "form" at bounding box center [899, 342] width 303 height 31
click at [719, 349] on select "Select an environment Microsoft 365 SharePoint Online SharePoint Subscription E…" at bounding box center [584, 342] width 303 height 31
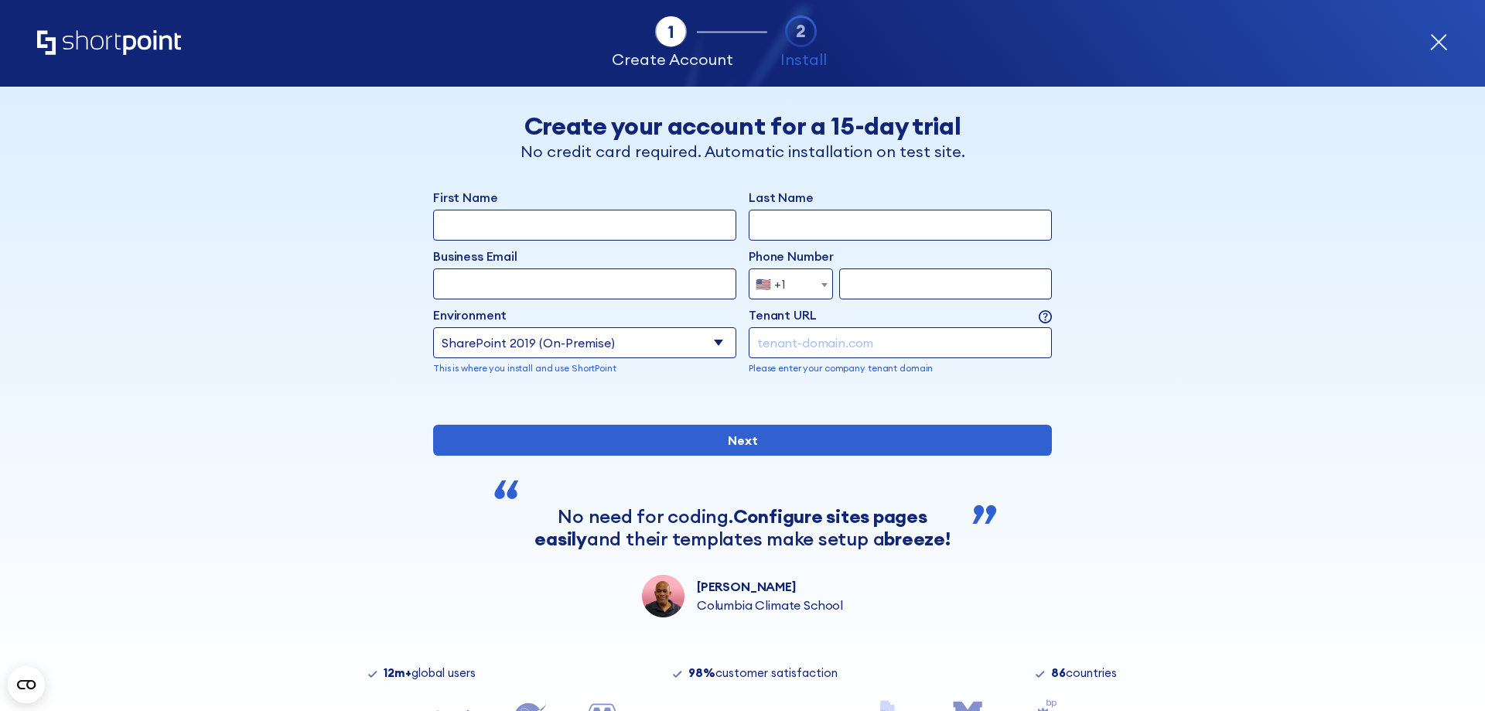
click at [433, 327] on select "Select an environment Microsoft 365 SharePoint Online SharePoint Subscription E…" at bounding box center [584, 342] width 303 height 31
click at [694, 336] on select "Select an environment Microsoft 365 SharePoint Online SharePoint Subscription E…" at bounding box center [584, 342] width 303 height 31
click at [433, 327] on select "Select an environment Microsoft 365 SharePoint Online SharePoint Subscription E…" at bounding box center [584, 342] width 303 height 31
click at [1028, 349] on select "Select an environment Microsoft 365 SharePoint Online SharePoint Subscription E…" at bounding box center [742, 342] width 619 height 31
click at [433, 327] on select "Select an environment Microsoft 365 SharePoint Online SharePoint Subscription E…" at bounding box center [742, 342] width 619 height 31
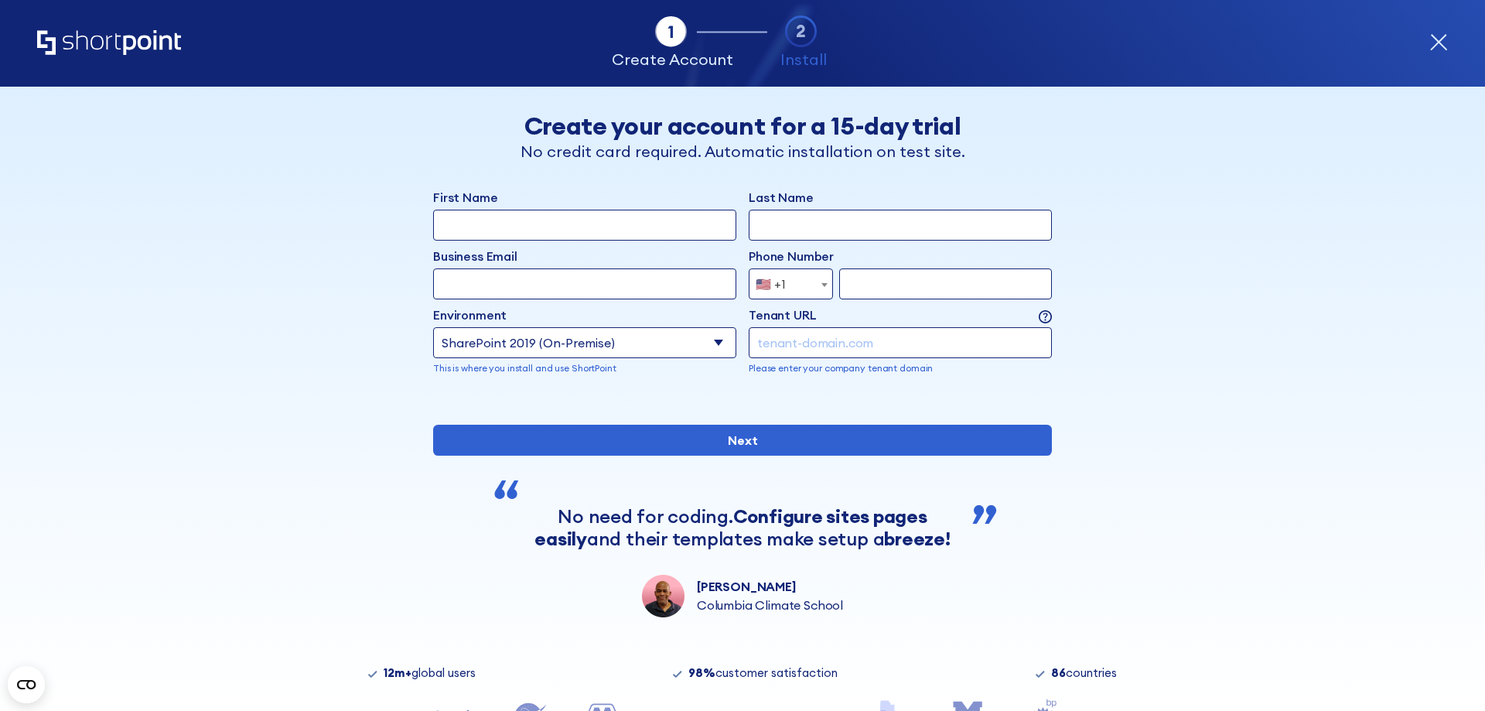
click at [725, 349] on select "Select an environment Microsoft 365 SharePoint Online SharePoint Subscription E…" at bounding box center [584, 342] width 303 height 31
click at [433, 327] on select "Select an environment Microsoft 365 SharePoint Online SharePoint Subscription E…" at bounding box center [584, 342] width 303 height 31
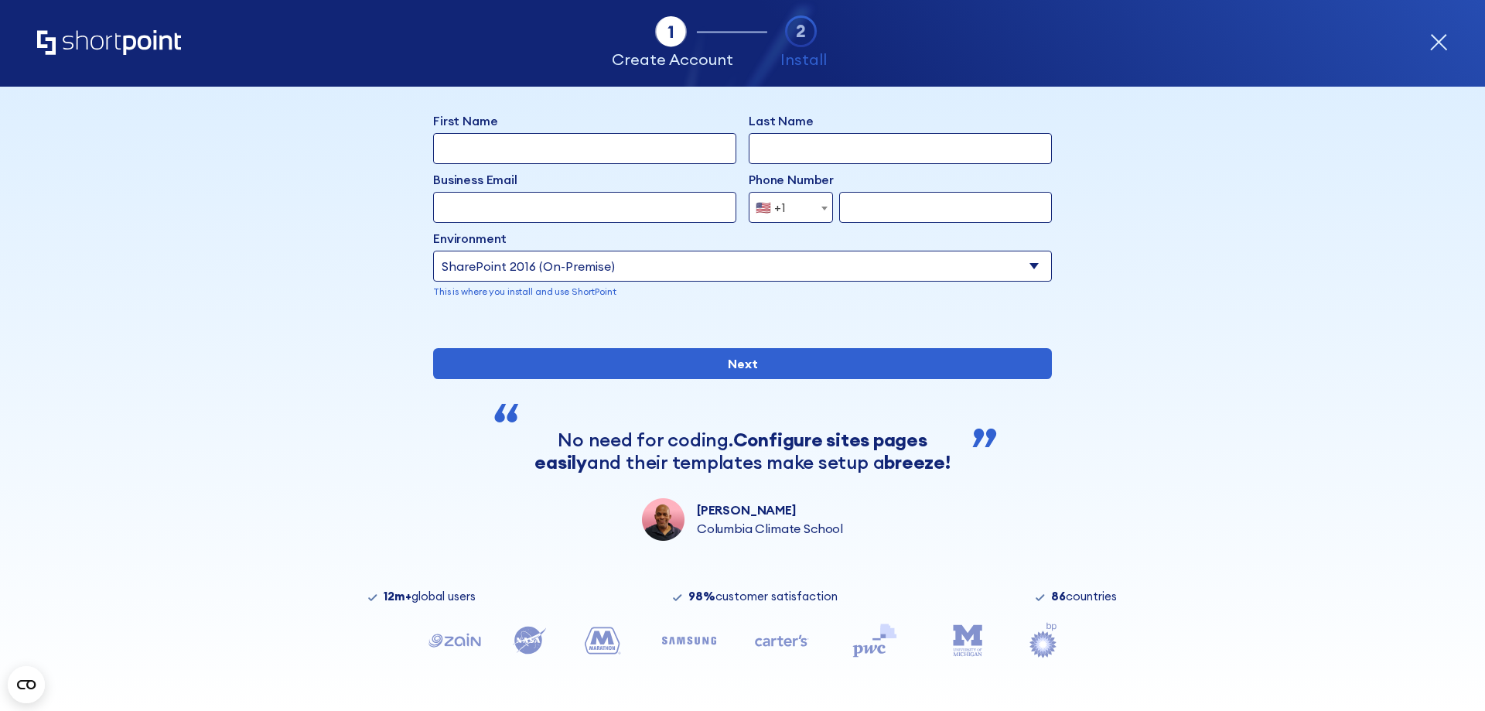
scroll to position [128, 0]
click at [766, 380] on div "First Name Last Name Business Email Invalid Email Address Phone Number [GEOGRAP…" at bounding box center [742, 325] width 619 height 429
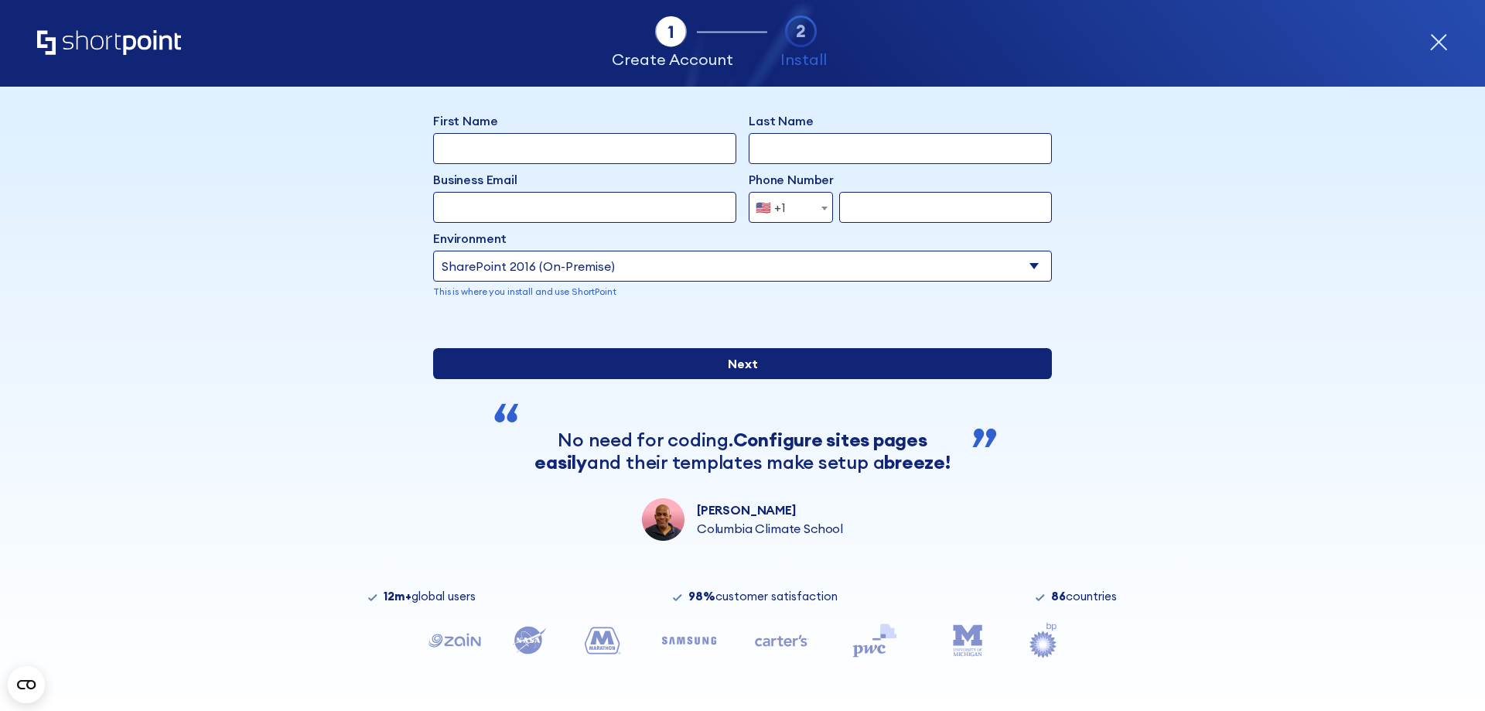
click at [772, 370] on input "Next" at bounding box center [742, 363] width 619 height 31
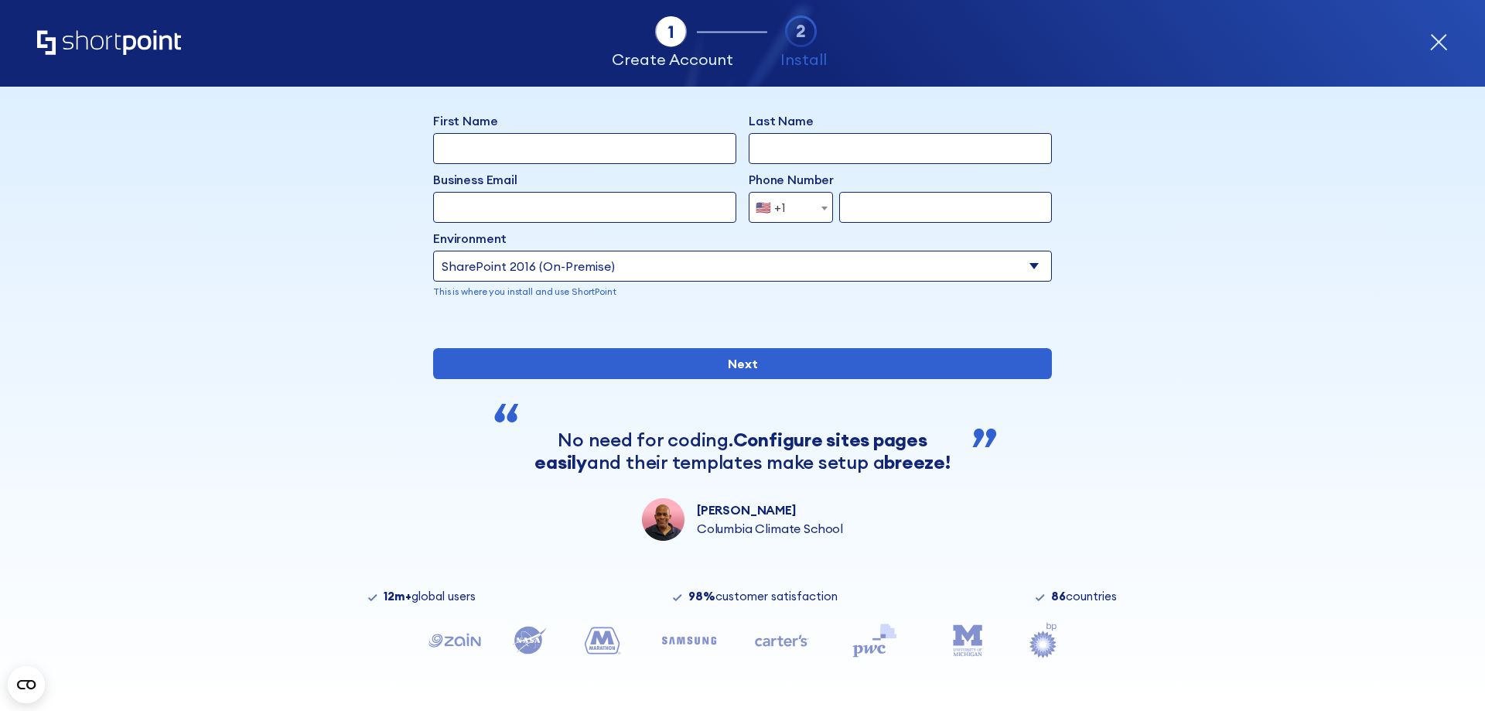
click at [881, 323] on div "form" at bounding box center [742, 323] width 619 height 0
click at [1034, 251] on select "Select an environment Microsoft 365 SharePoint Online SharePoint Subscription E…" at bounding box center [742, 266] width 619 height 31
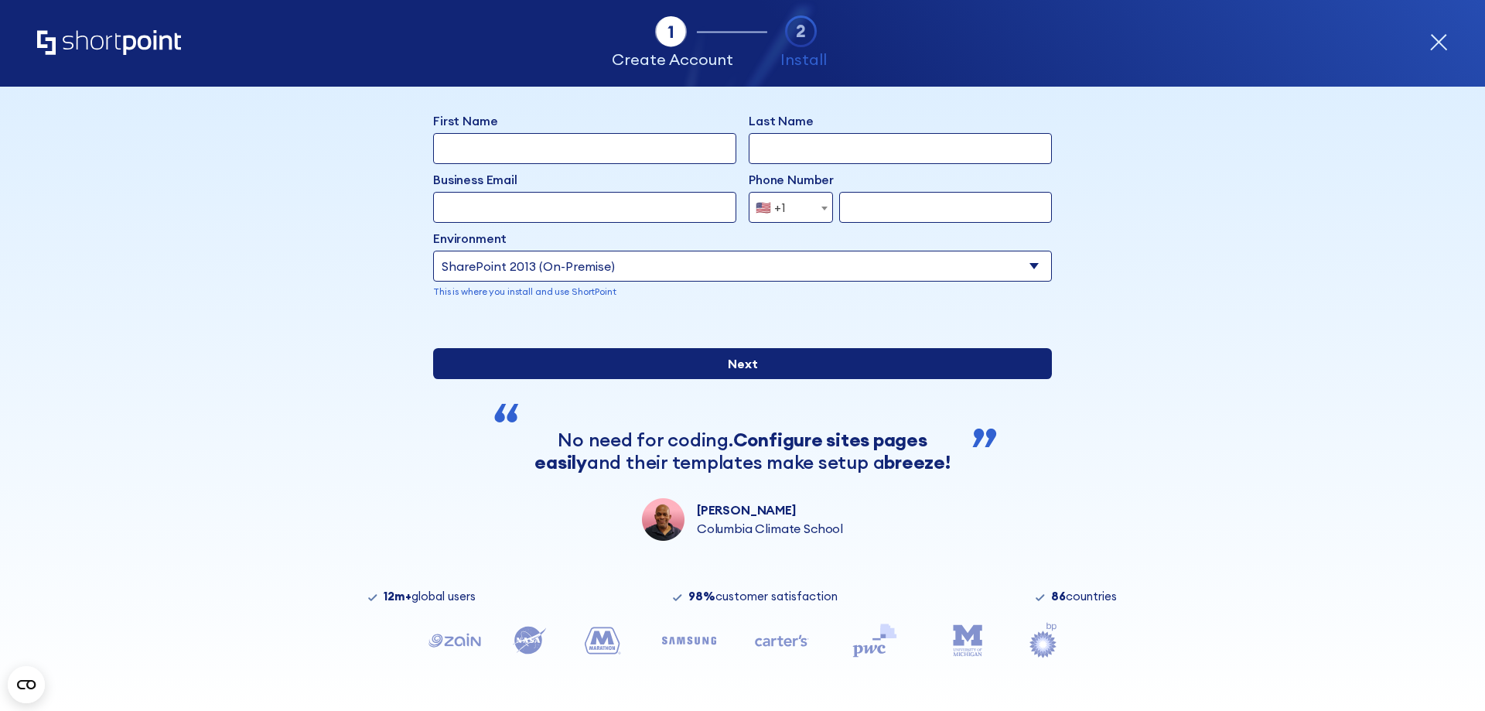
click at [433, 251] on select "Select an environment Microsoft 365 SharePoint Online SharePoint Subscription E…" at bounding box center [742, 266] width 619 height 31
click at [748, 366] on input "Next" at bounding box center [742, 363] width 619 height 31
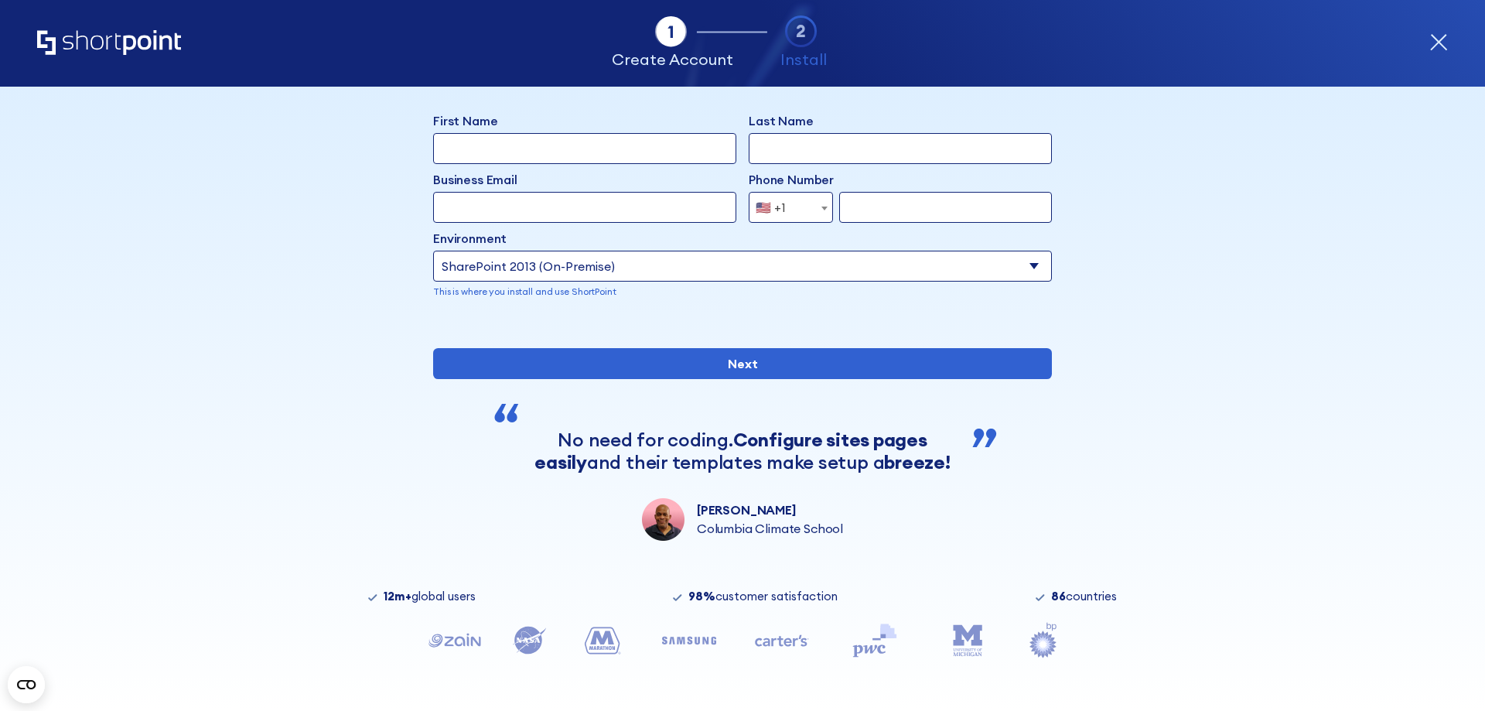
click at [1028, 264] on div "First Name Last Name Business Email Invalid Email Address Phone Number [GEOGRAP…" at bounding box center [742, 217] width 619 height 212
click at [1033, 251] on select "Select an environment Microsoft 365 SharePoint Online SharePoint Subscription E…" at bounding box center [742, 266] width 619 height 31
select select "Microsoft 365"
click at [433, 251] on select "Select an environment Microsoft 365 SharePoint Online SharePoint Subscription E…" at bounding box center [742, 266] width 619 height 31
